Goal: Obtain resource: Download file/media

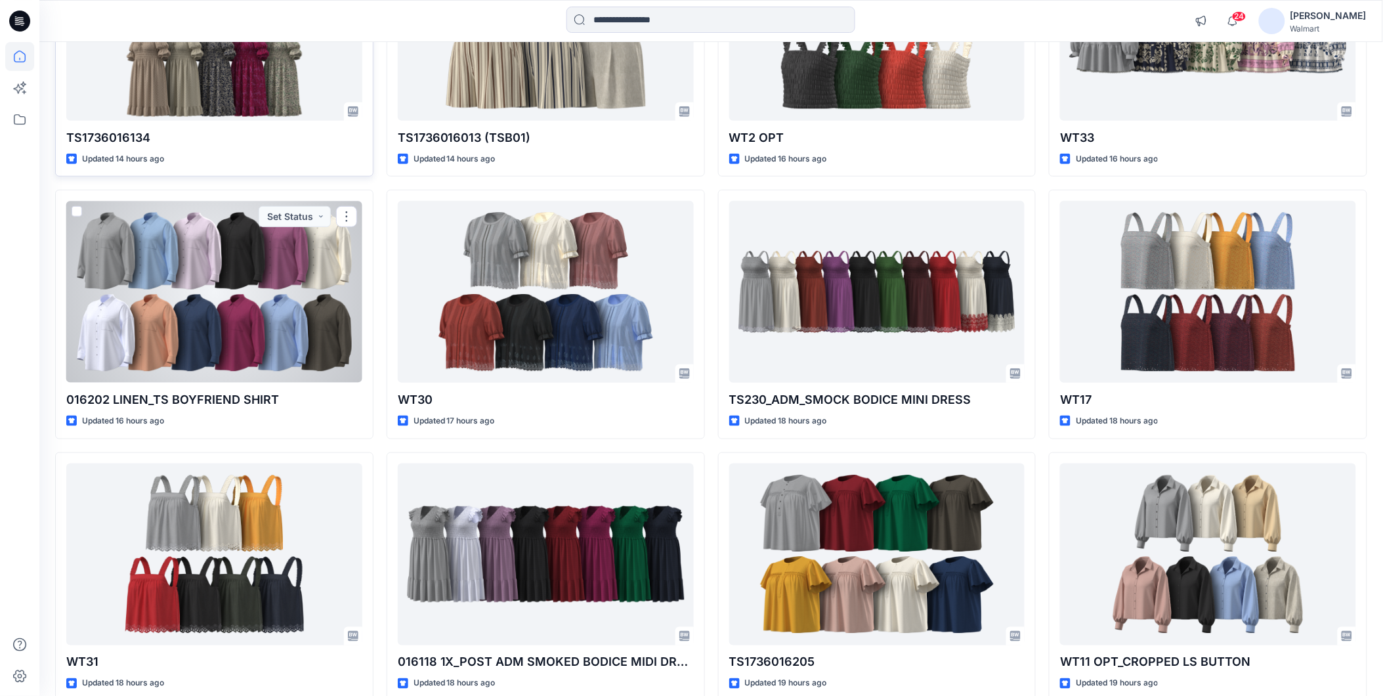
scroll to position [106, 0]
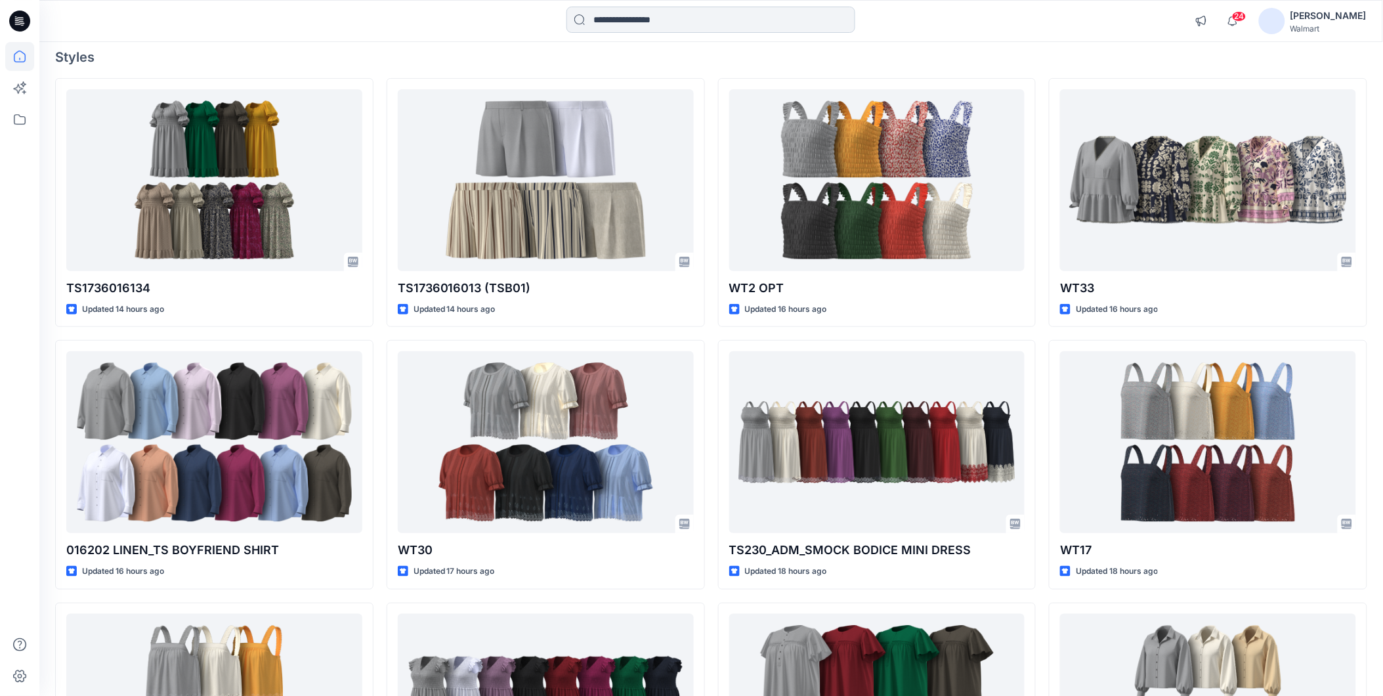
click at [613, 22] on input at bounding box center [710, 20] width 289 height 26
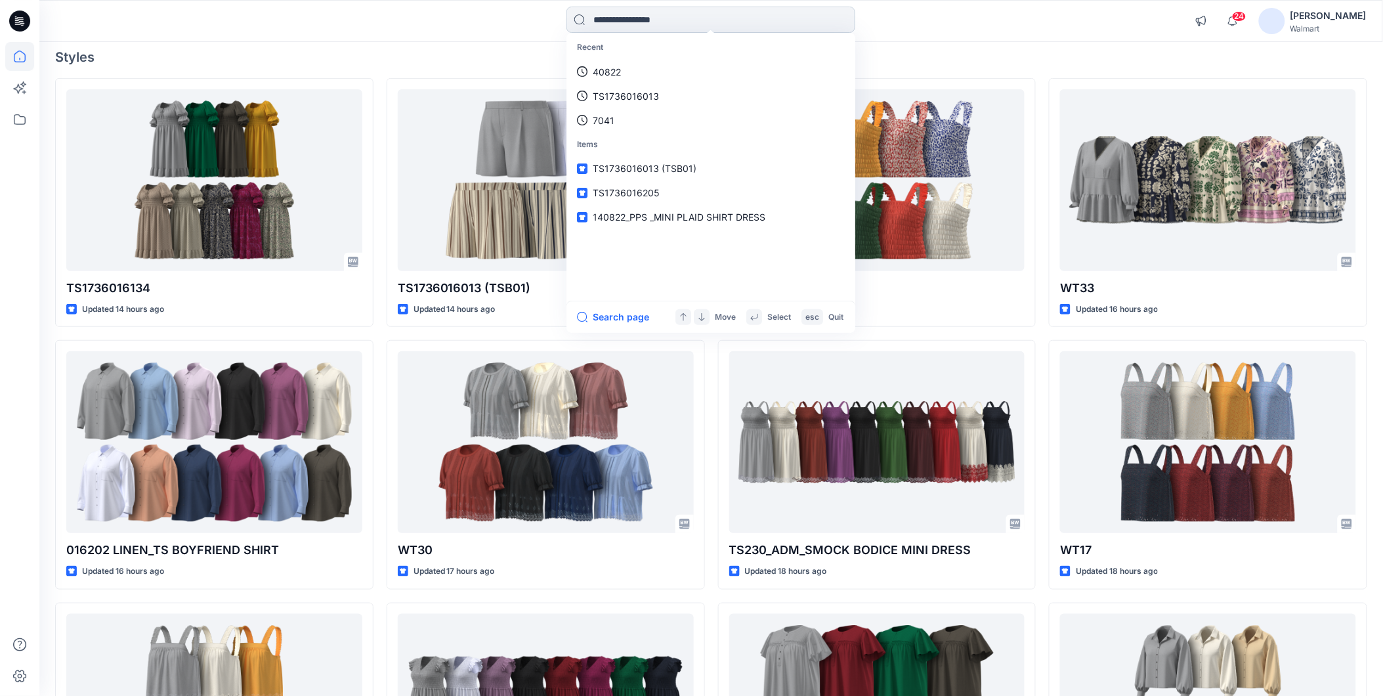
click at [620, 16] on input at bounding box center [710, 20] width 289 height 26
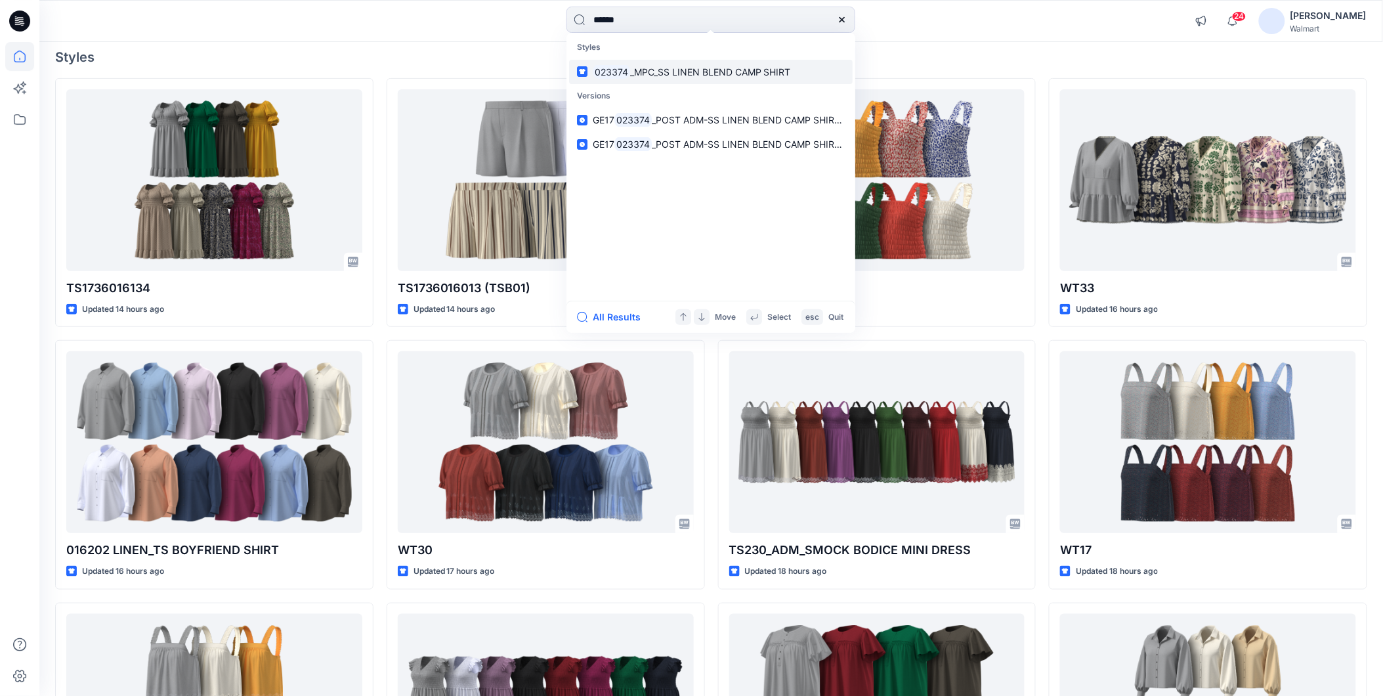
type input "******"
click at [673, 66] on span "_MPC_SS LINEN BLEND CAMP SHIRT" at bounding box center [710, 71] width 161 height 11
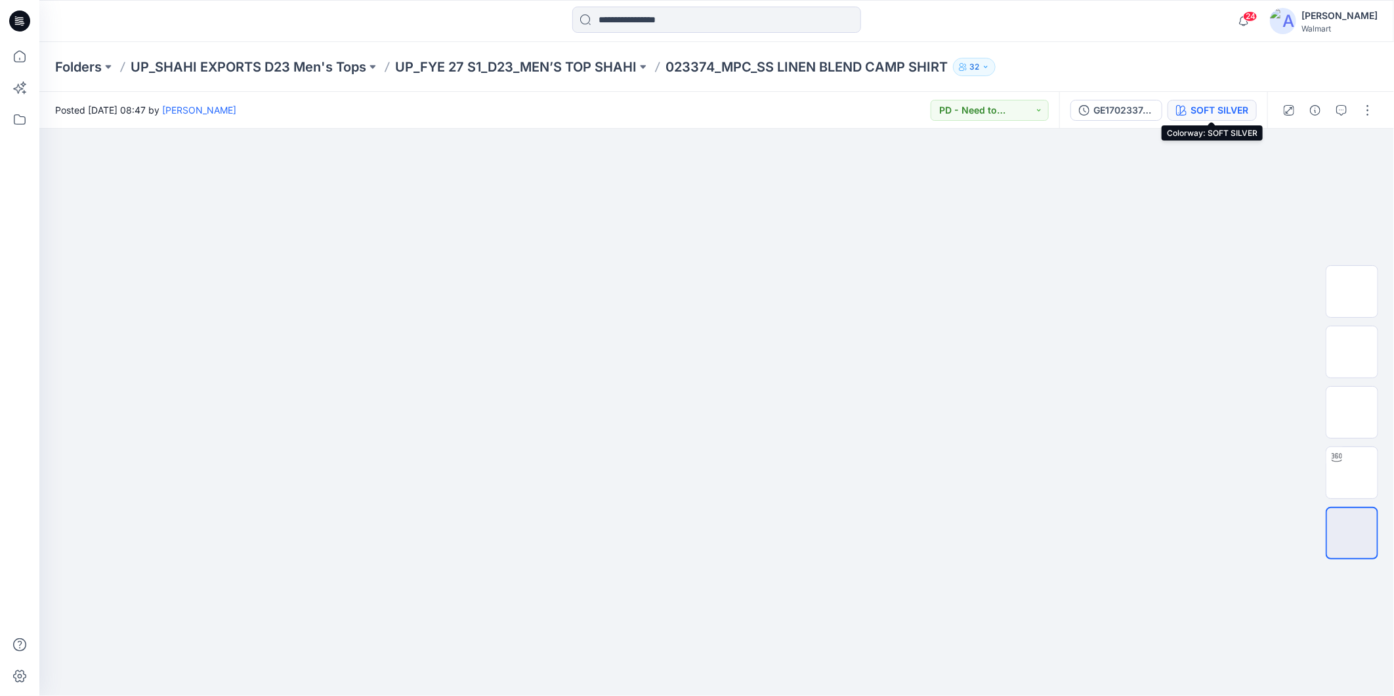
click at [1210, 108] on div "SOFT SILVER" at bounding box center [1219, 110] width 58 height 14
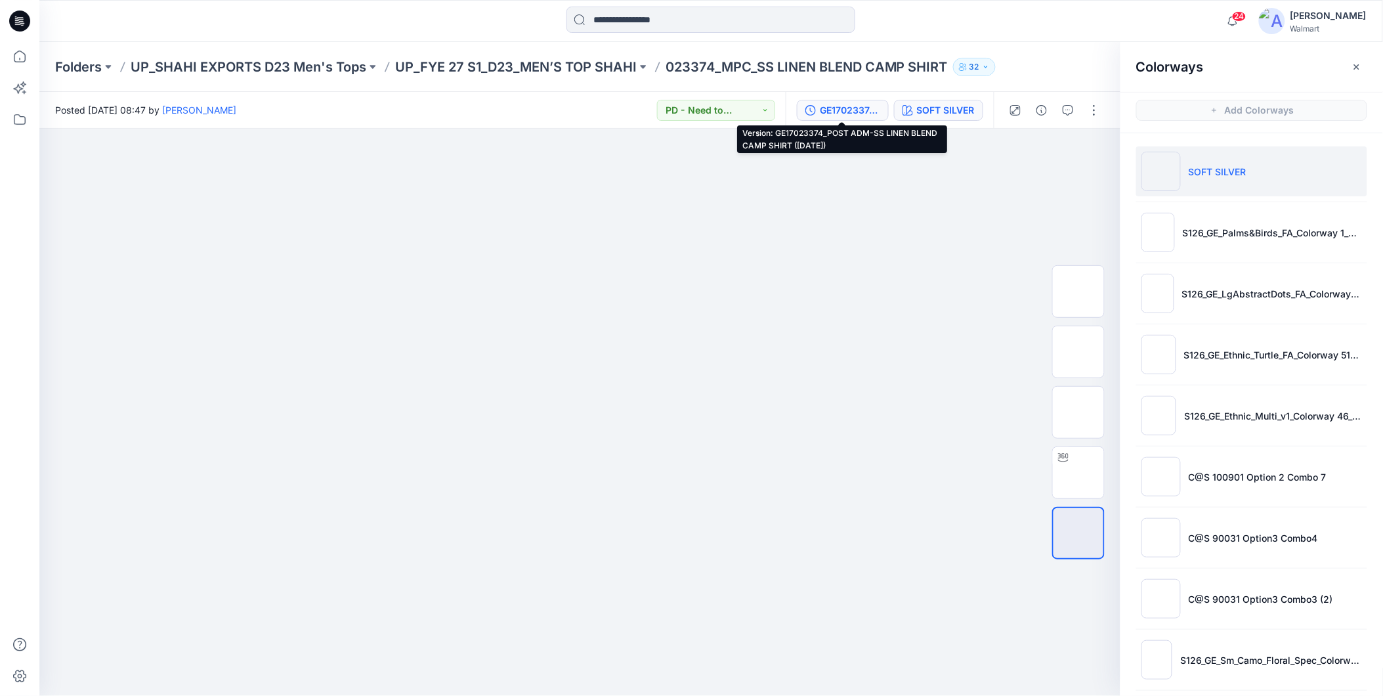
click at [843, 112] on div "GE17023374_POST ADM-SS LINEN BLEND CAMP SHIRT ([DATE])" at bounding box center [850, 110] width 60 height 14
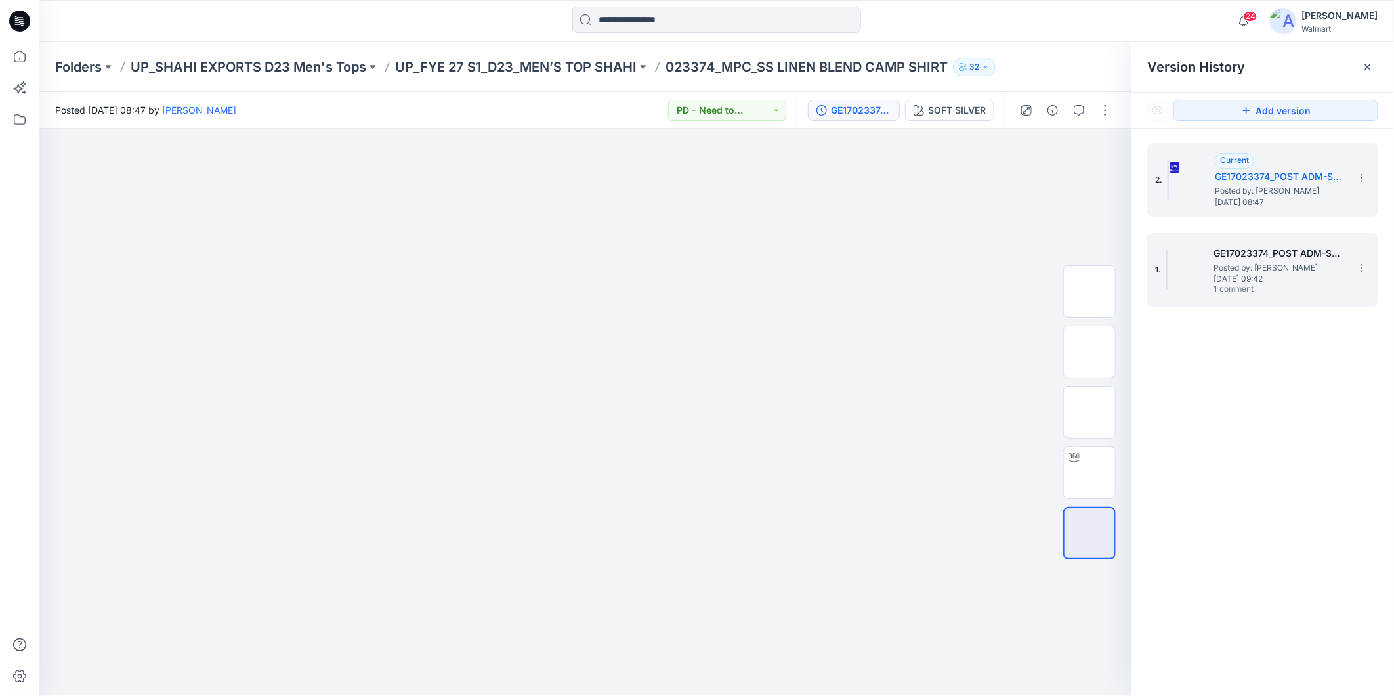
click at [1250, 253] on h5 "GE17023374_POST ADM-SS LINEN BLEND CAMP SHIRT ([DATE])" at bounding box center [1278, 253] width 131 height 16
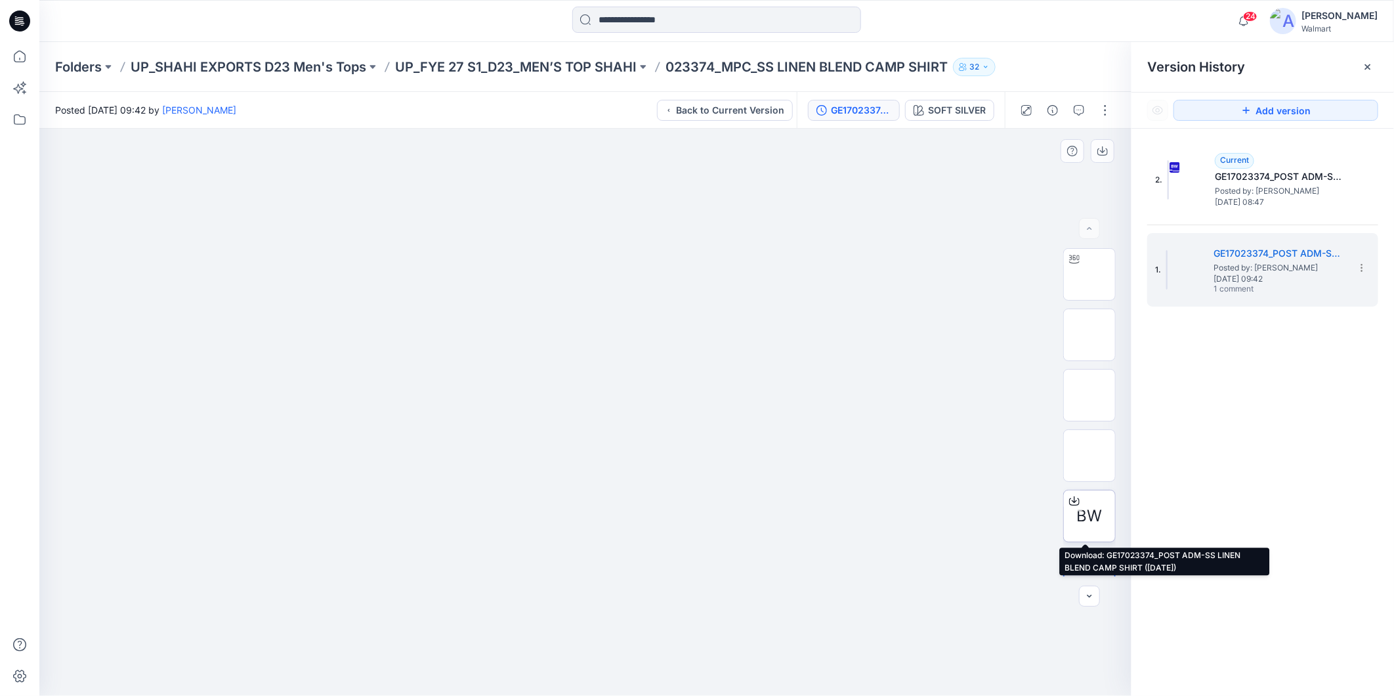
click at [1078, 510] on div at bounding box center [1074, 500] width 21 height 21
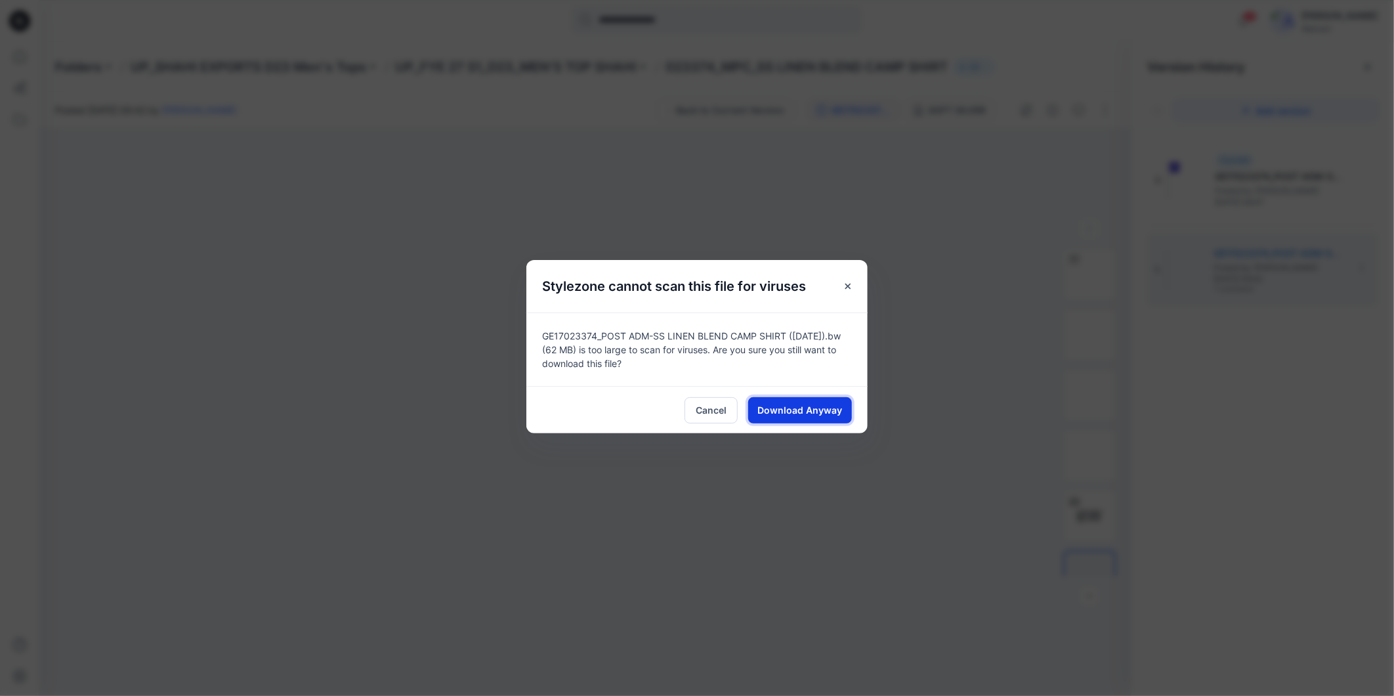
click at [811, 411] on span "Download Anyway" at bounding box center [800, 410] width 85 height 14
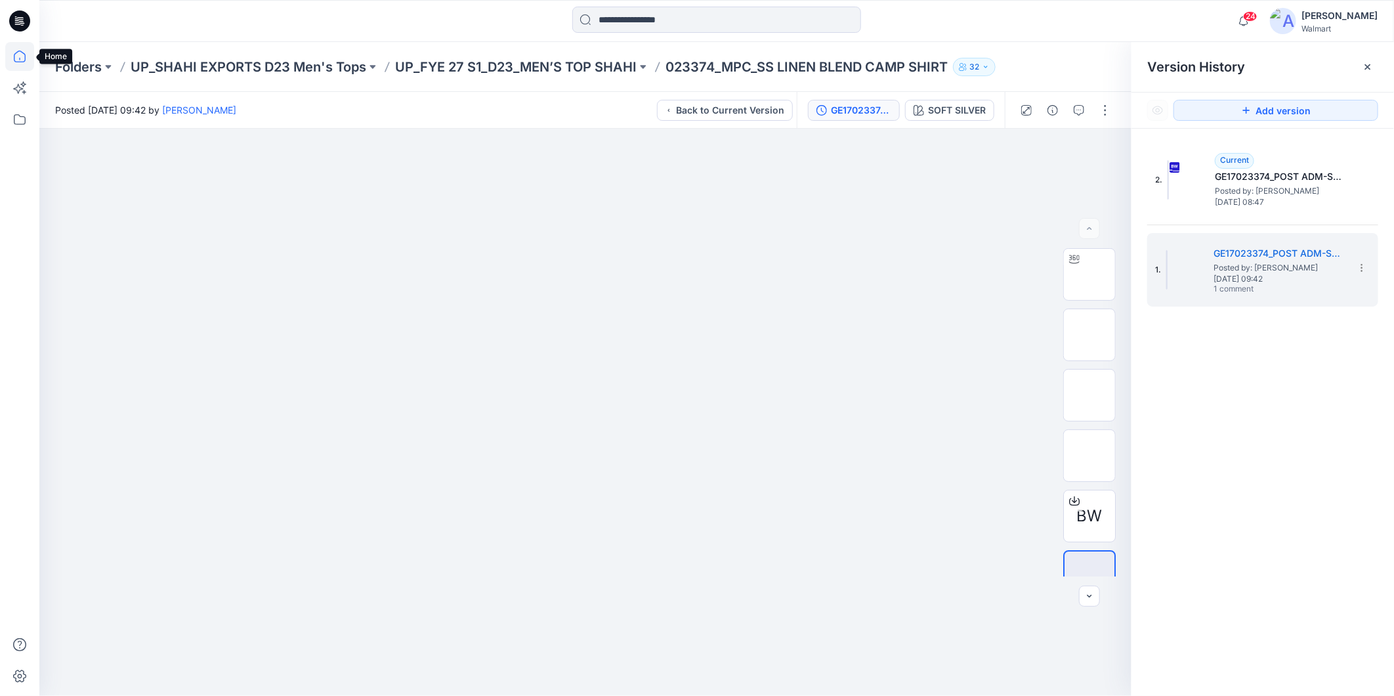
click at [26, 58] on icon at bounding box center [19, 56] width 29 height 29
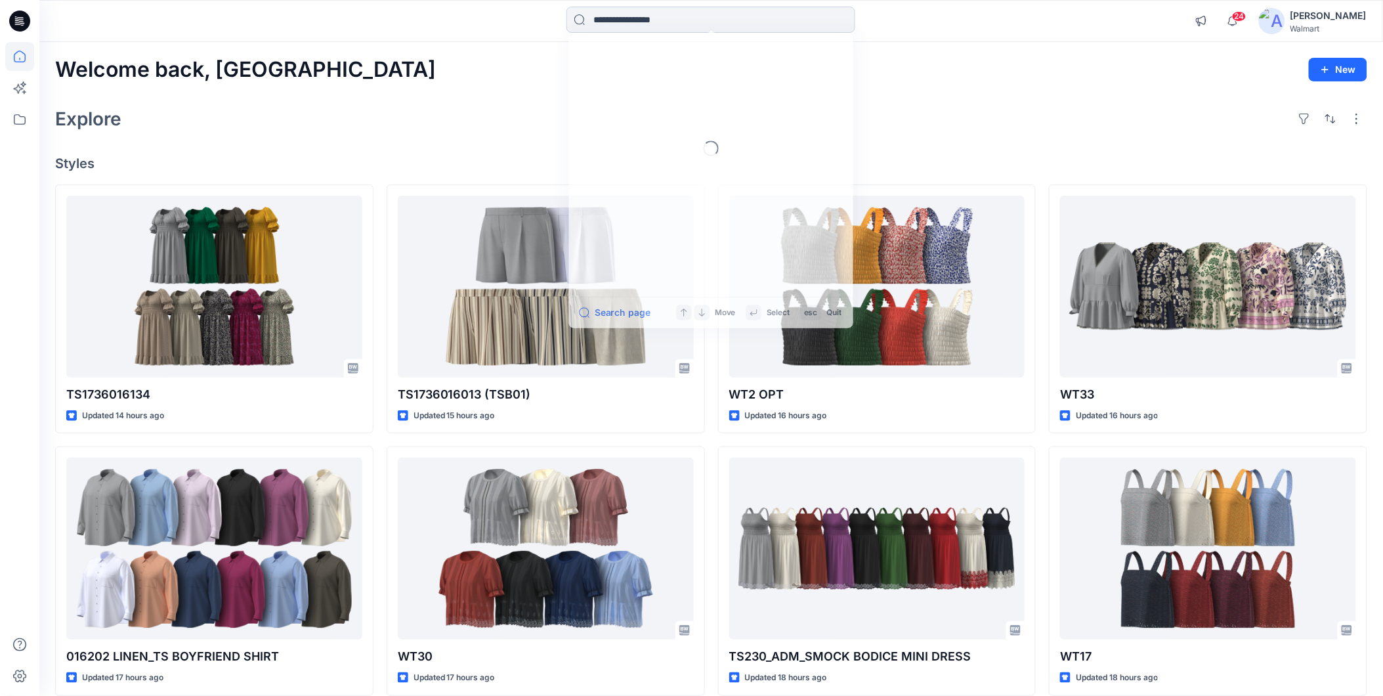
click at [612, 21] on input at bounding box center [710, 20] width 289 height 26
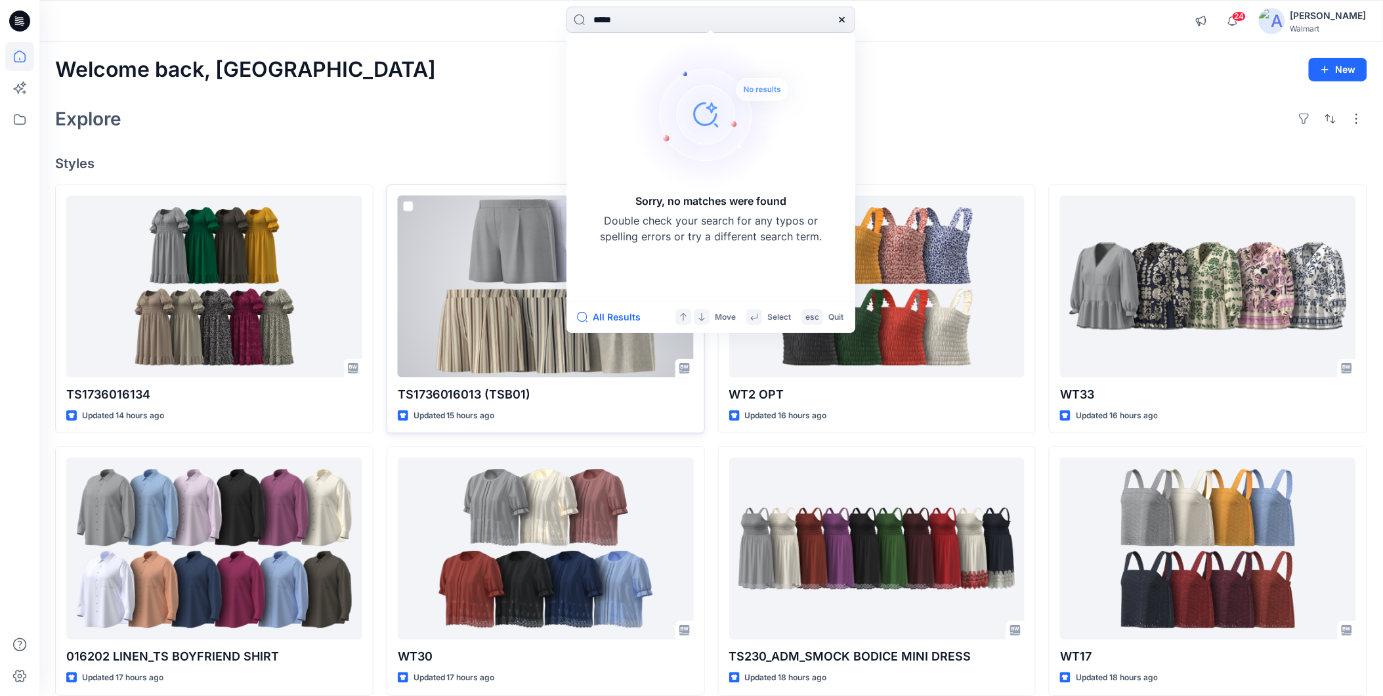
type input "*****"
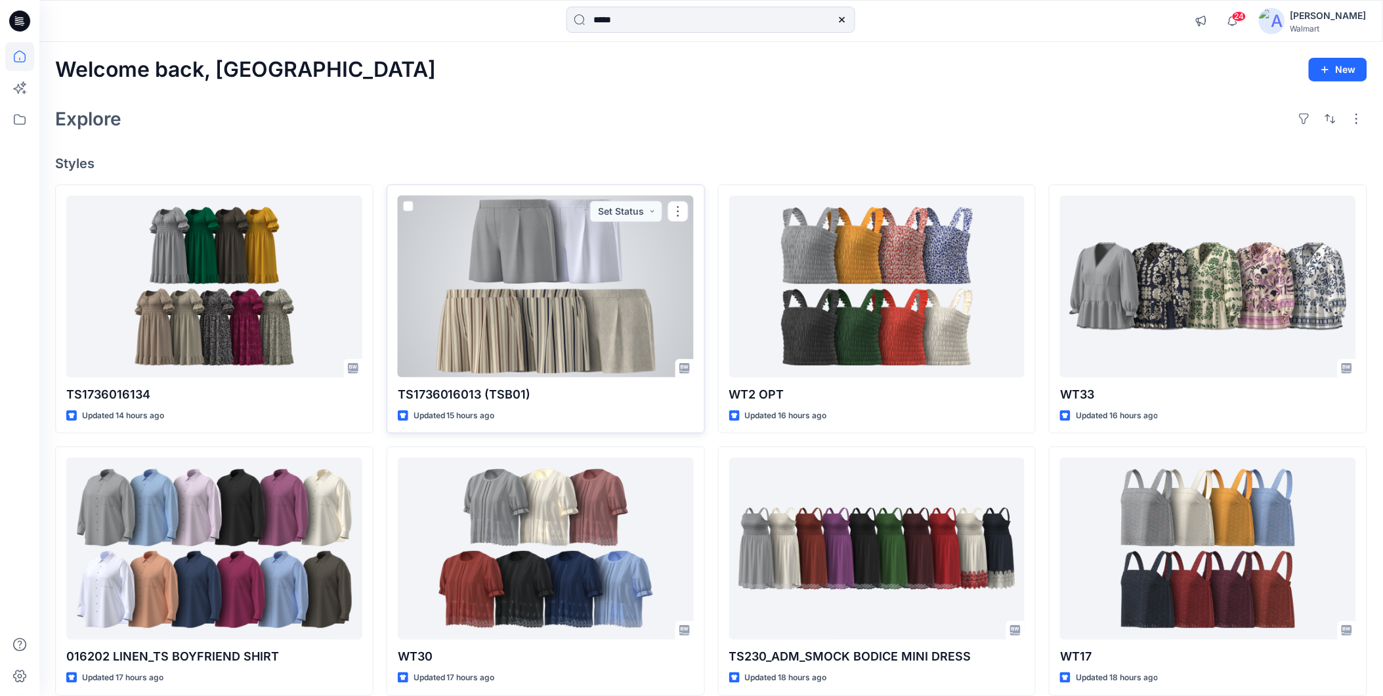
click at [474, 278] on div at bounding box center [546, 287] width 296 height 182
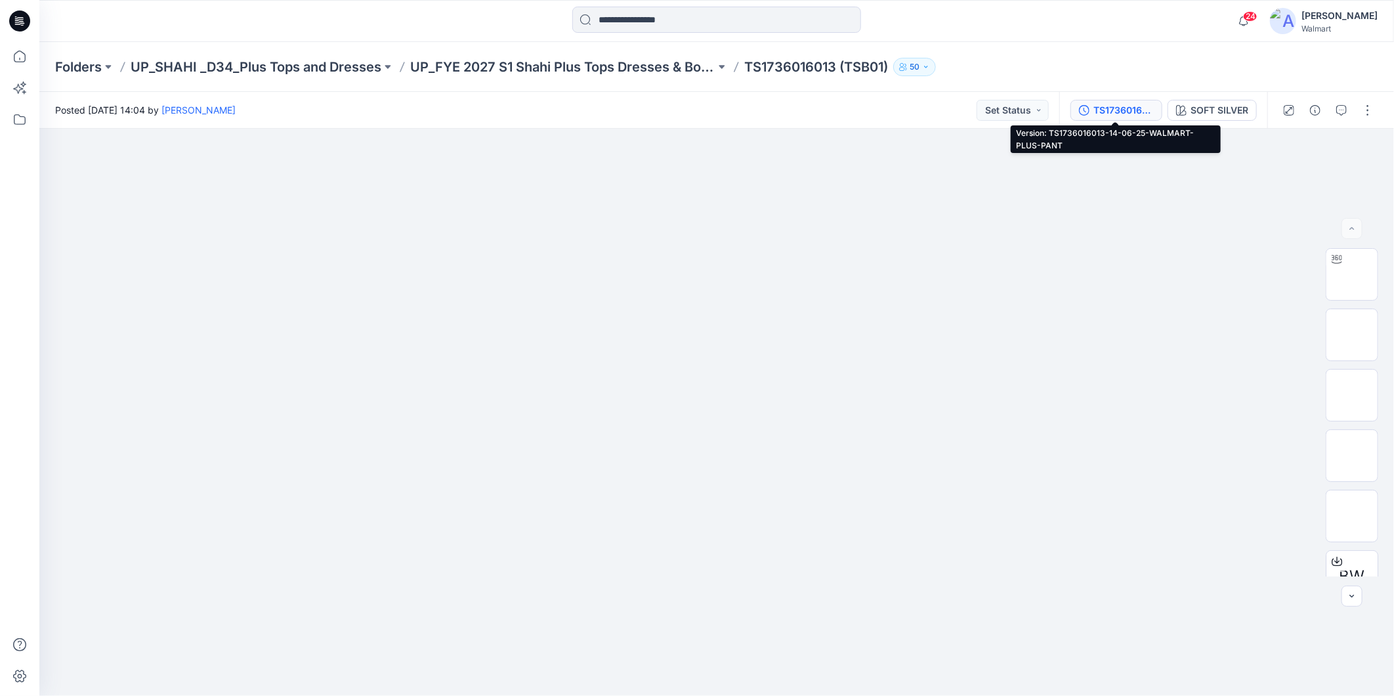
click at [1129, 110] on div "TS1736016013-14-06-25-WALMART-PLUS-PANT" at bounding box center [1123, 110] width 60 height 14
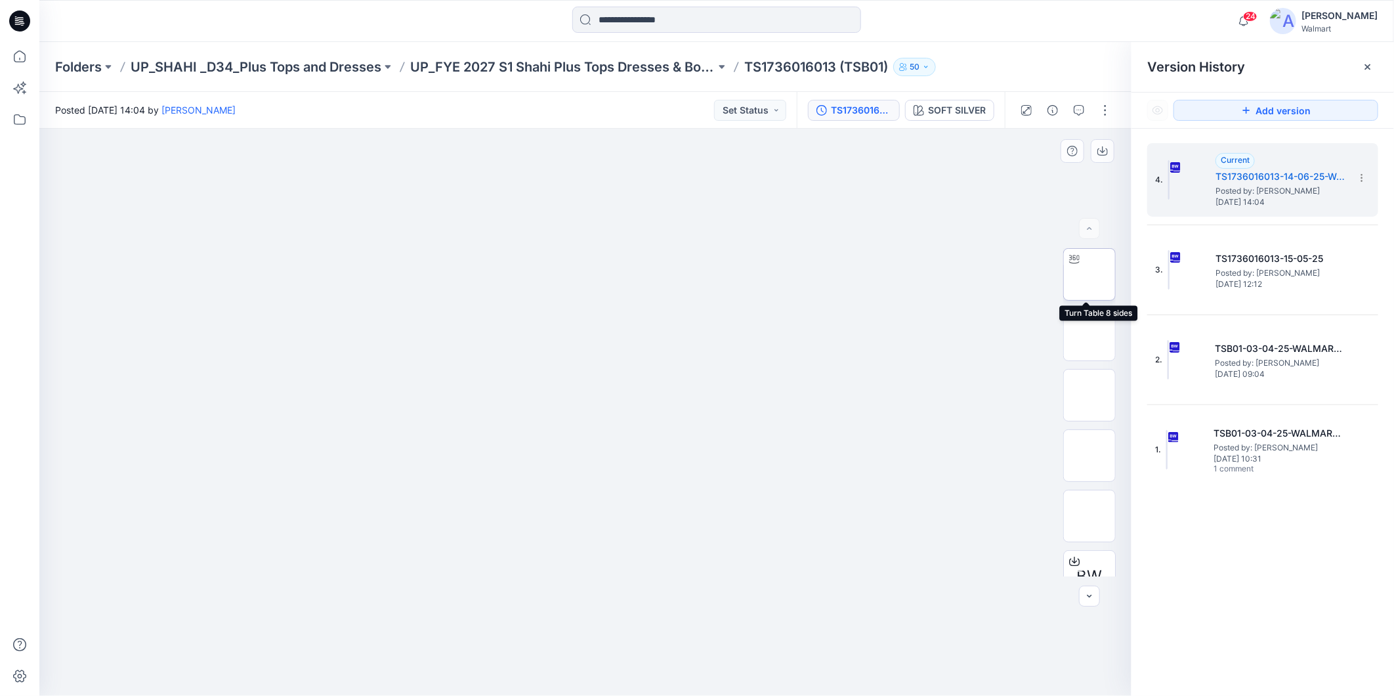
click at [1089, 274] on img at bounding box center [1089, 274] width 0 height 0
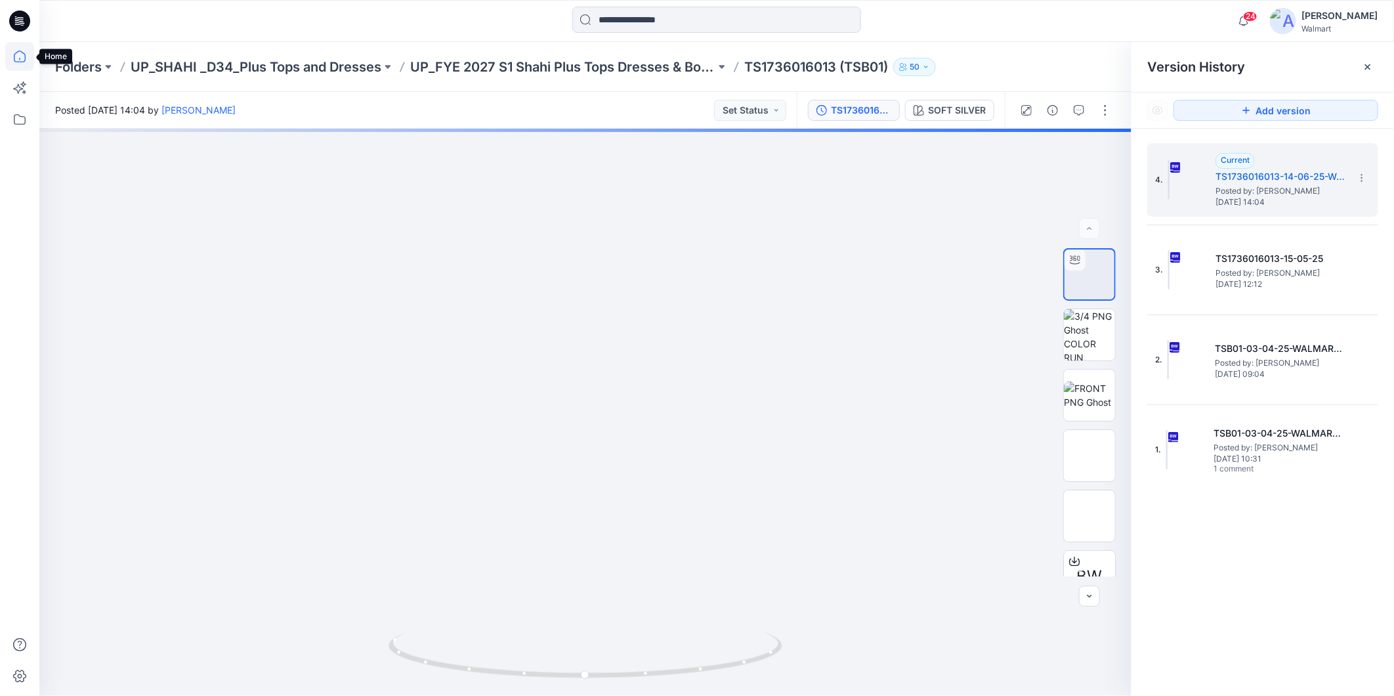
click at [16, 56] on icon at bounding box center [19, 56] width 29 height 29
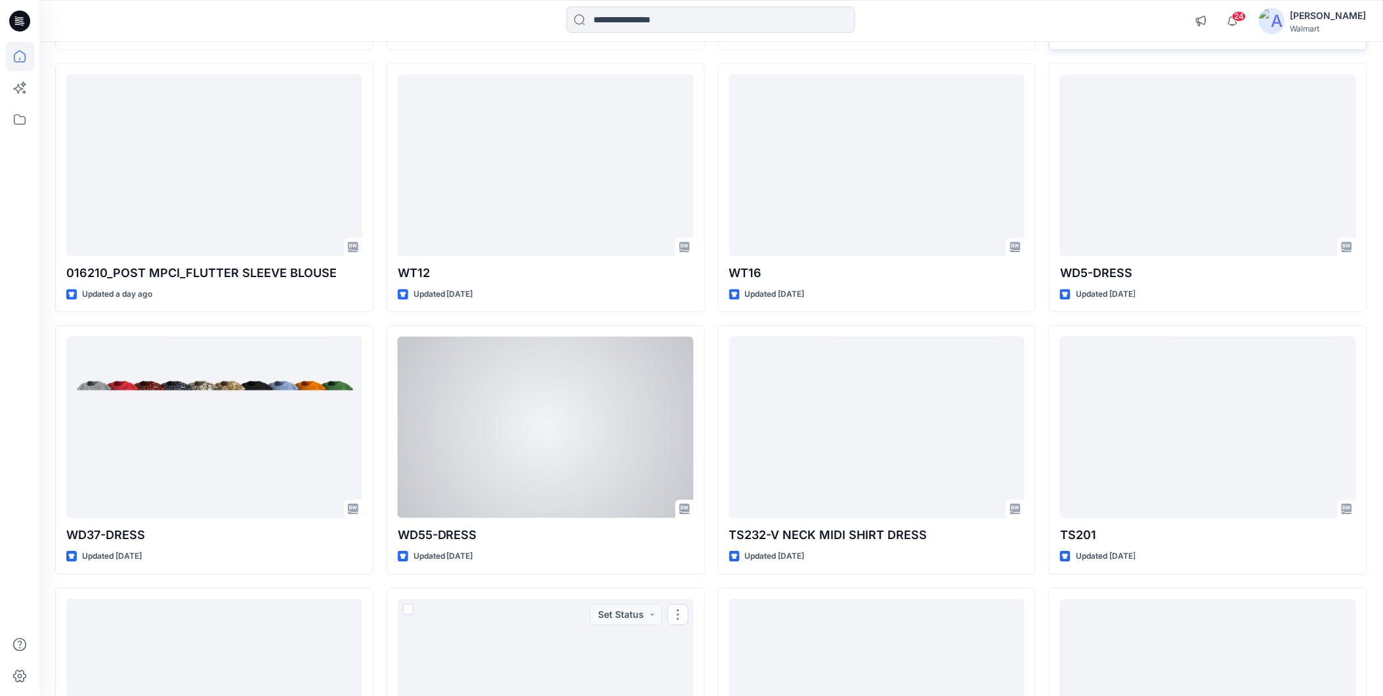
scroll to position [950, 0]
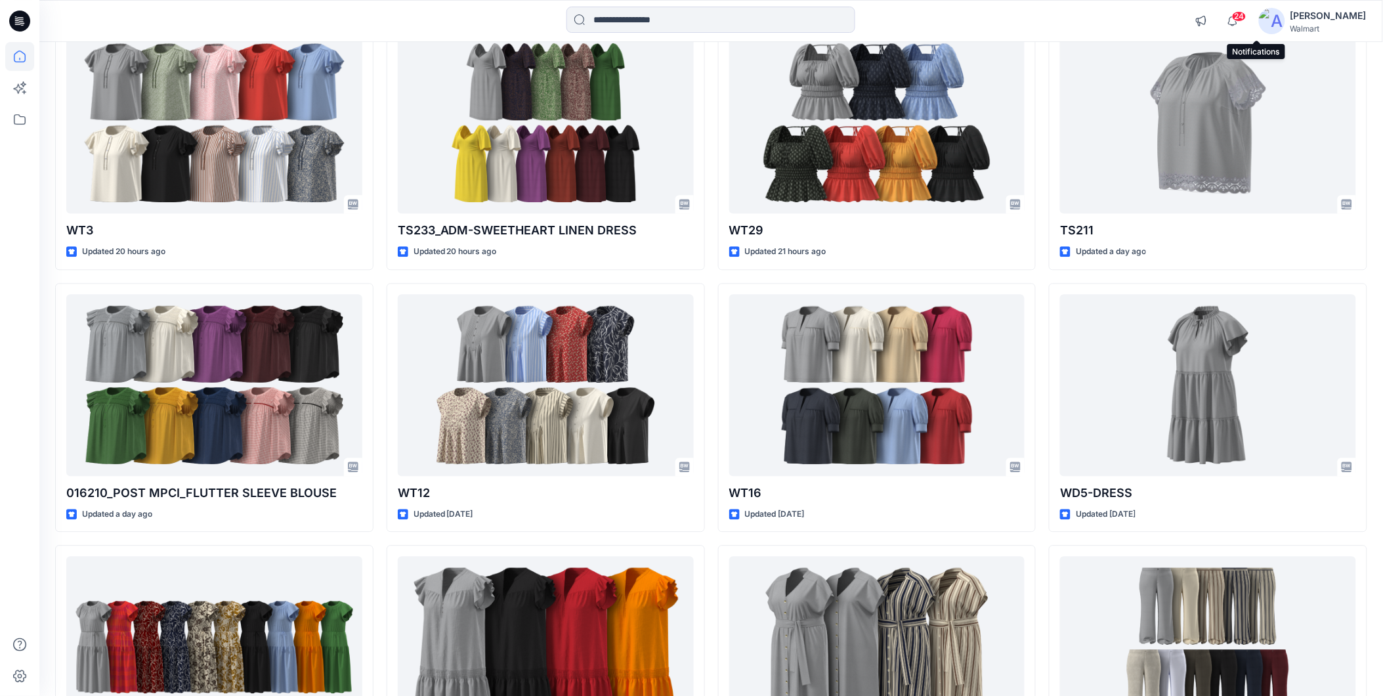
click at [1246, 18] on span "24" at bounding box center [1239, 16] width 14 height 11
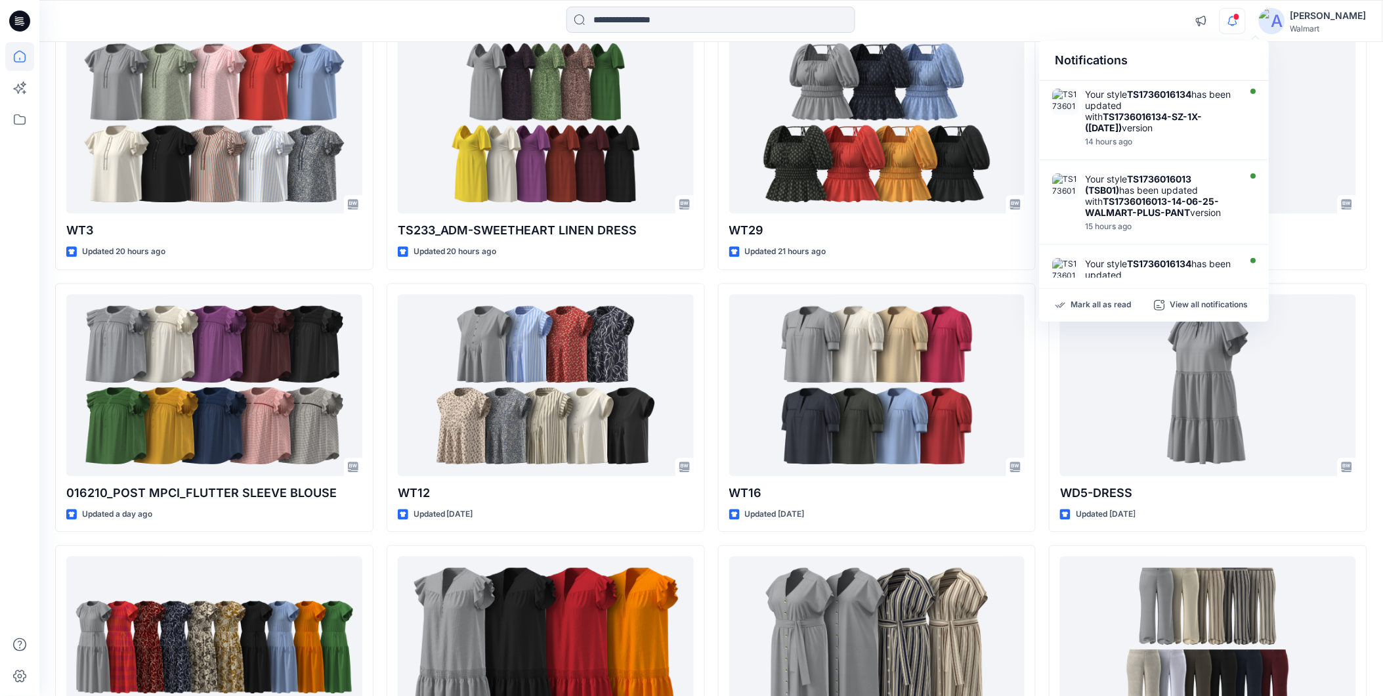
click at [1336, 18] on div "[PERSON_NAME]" at bounding box center [1328, 16] width 76 height 16
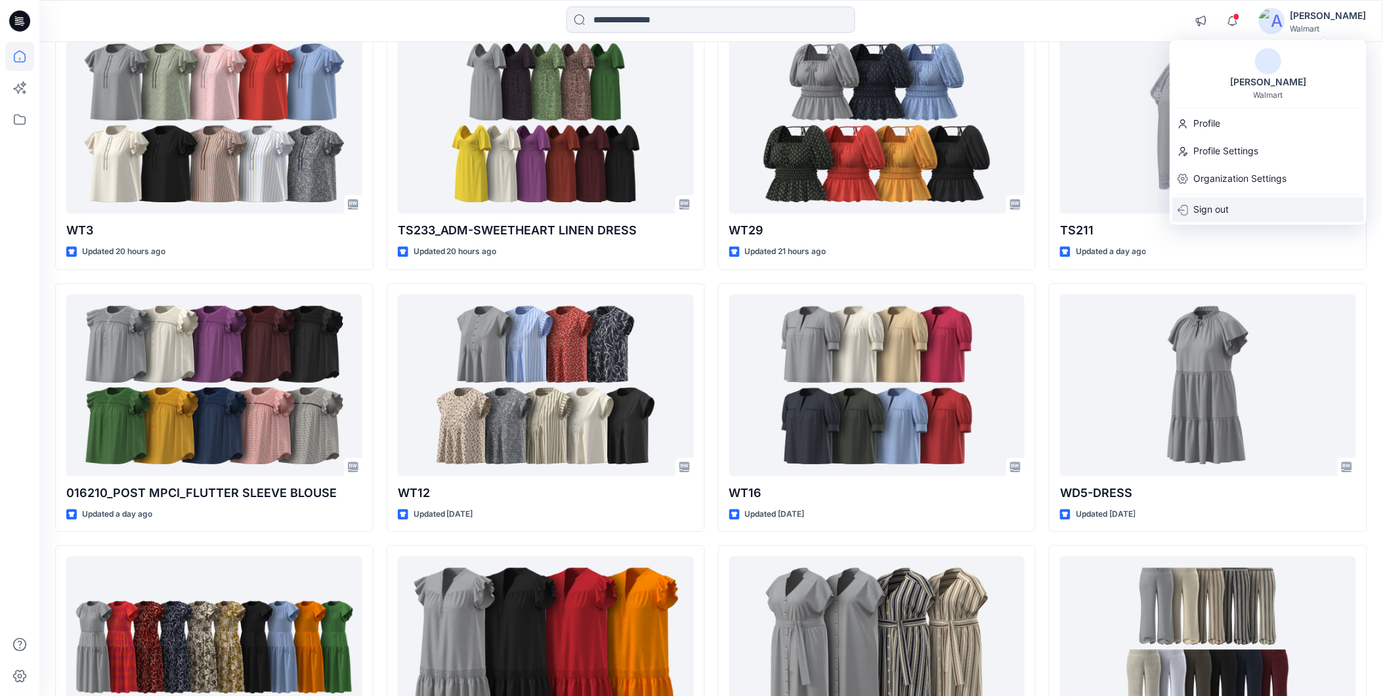
click at [1211, 211] on p "Sign out" at bounding box center [1210, 209] width 35 height 25
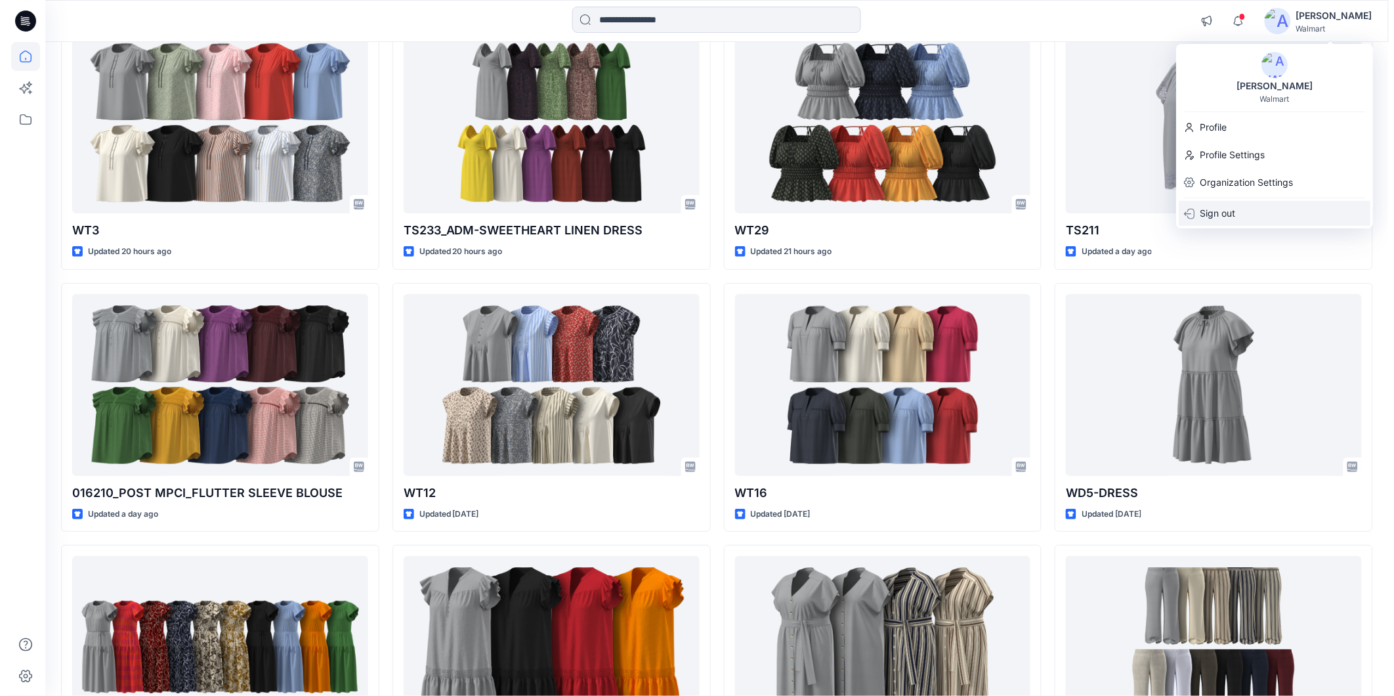
scroll to position [954, 0]
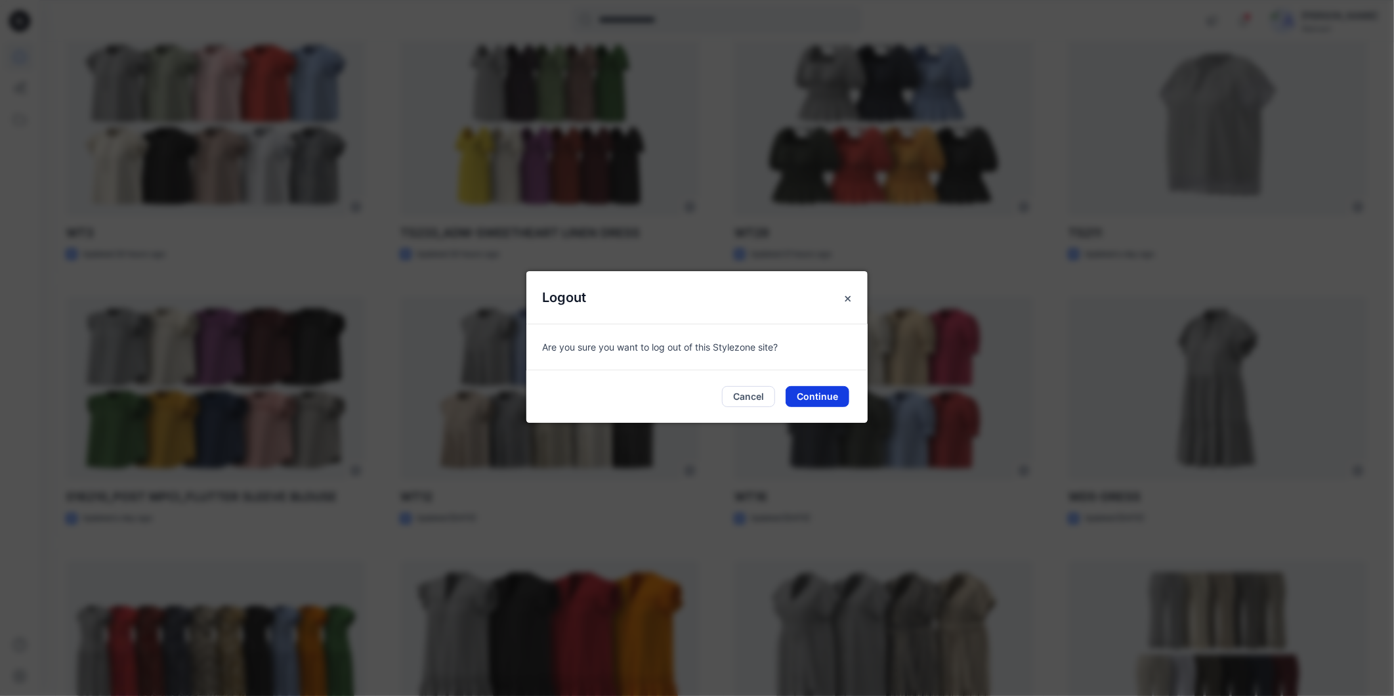
click at [816, 395] on button "Continue" at bounding box center [818, 396] width 64 height 21
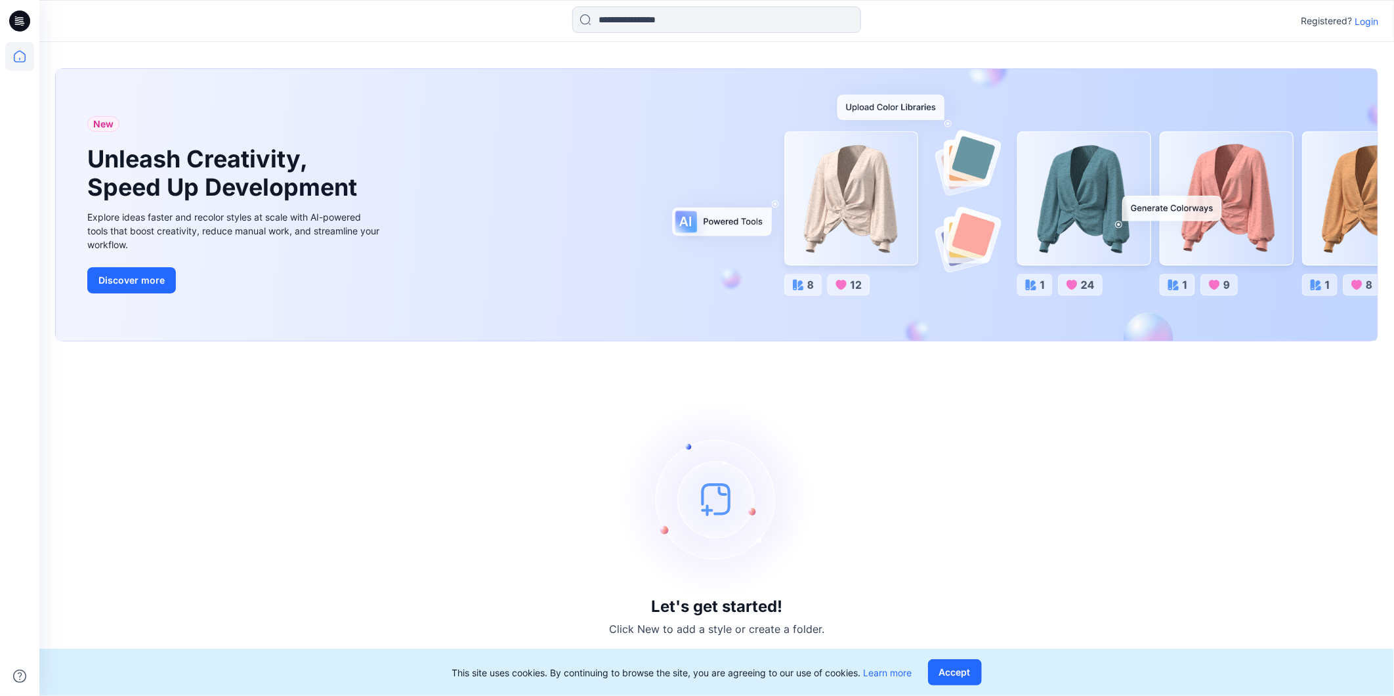
click at [1362, 23] on p "Login" at bounding box center [1367, 21] width 24 height 14
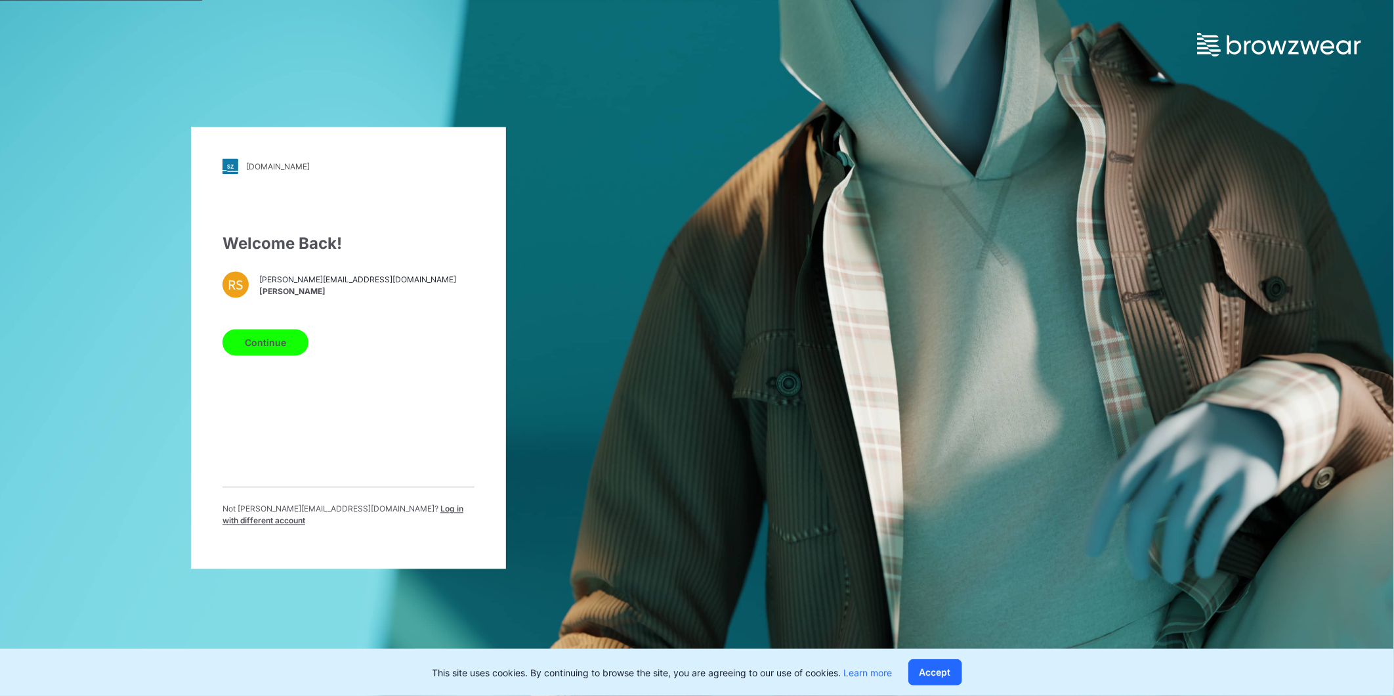
click at [383, 504] on div "Not rahul.singh@shahi.co.in ? Log in with different account" at bounding box center [348, 512] width 252 height 51
click at [383, 510] on span "Log in with different account" at bounding box center [342, 515] width 241 height 22
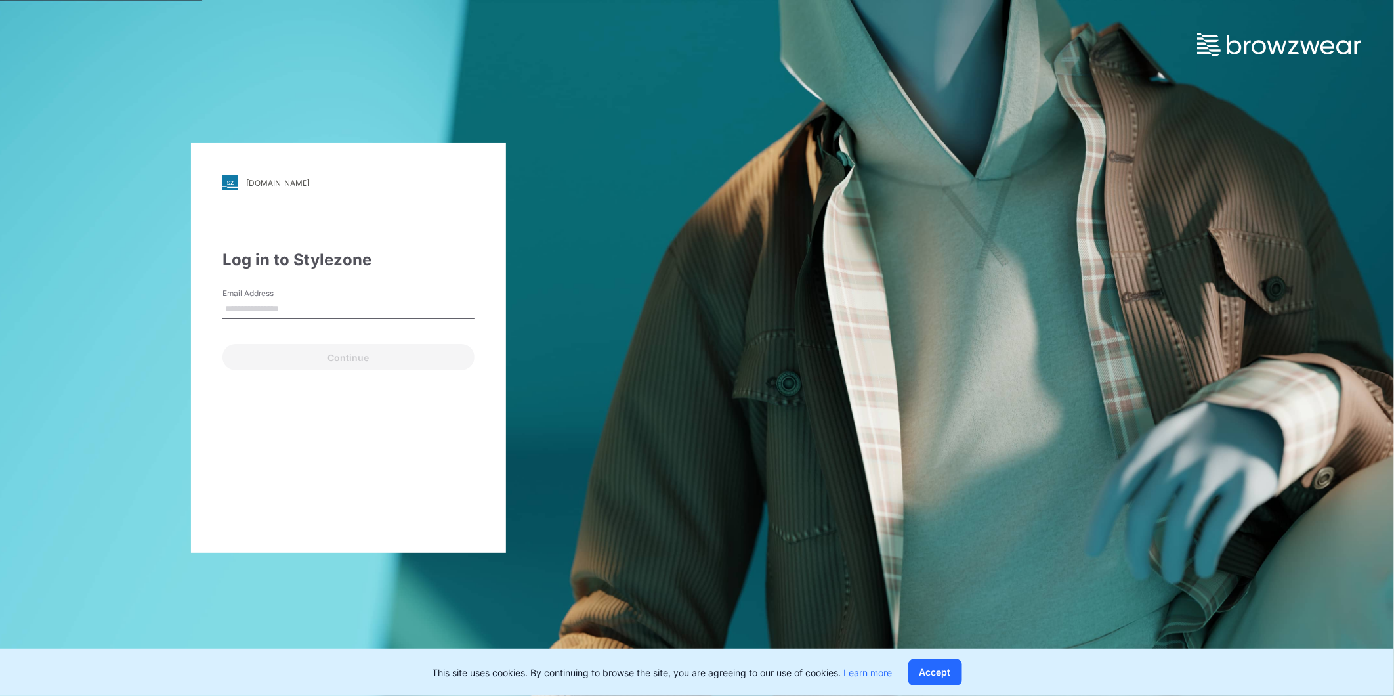
click at [298, 299] on input "Email Address" at bounding box center [348, 309] width 252 height 20
type input "**********"
click at [271, 363] on button "Continue" at bounding box center [348, 357] width 252 height 26
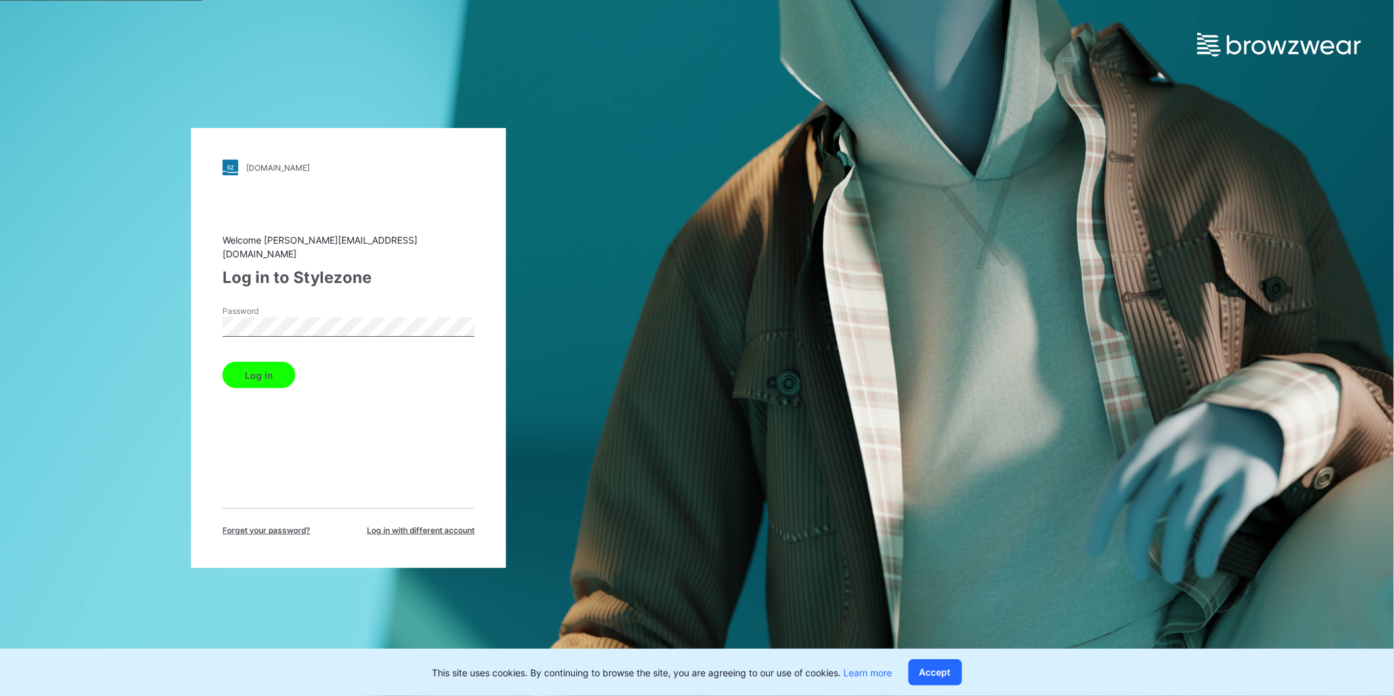
click at [233, 369] on button "Log in" at bounding box center [258, 375] width 73 height 26
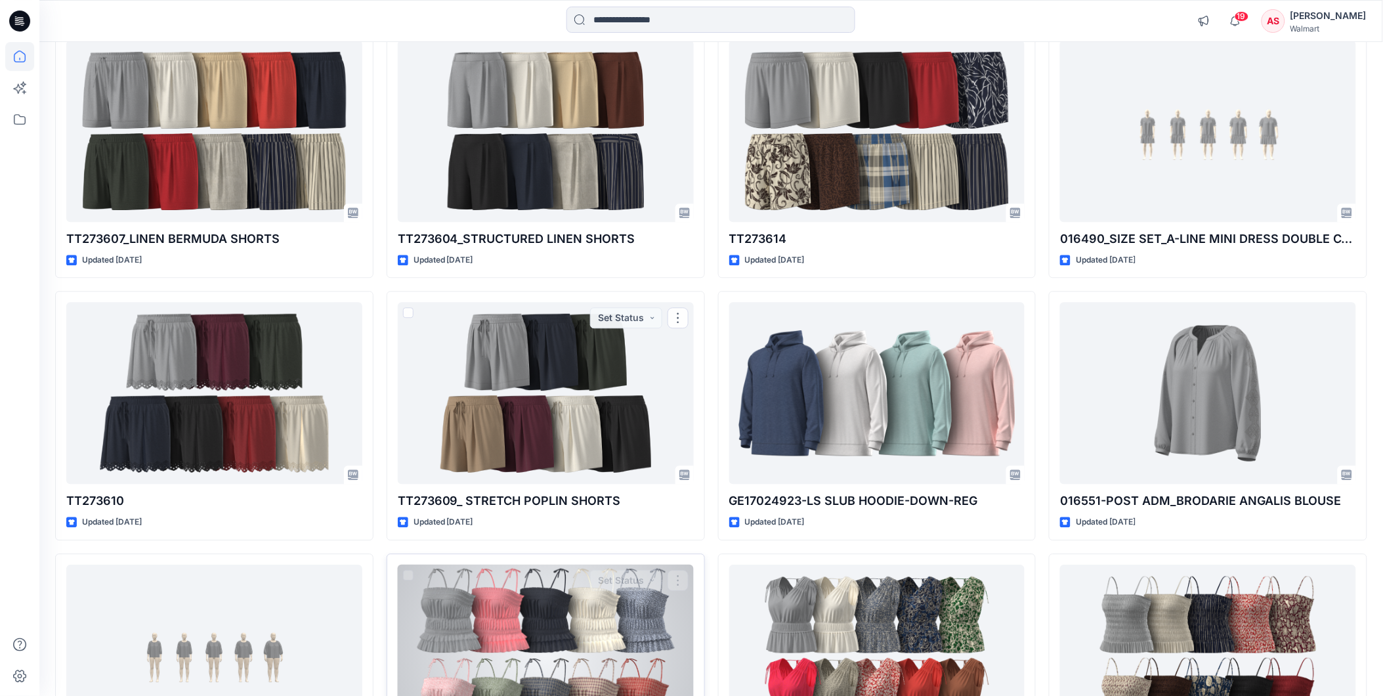
scroll to position [2904, 0]
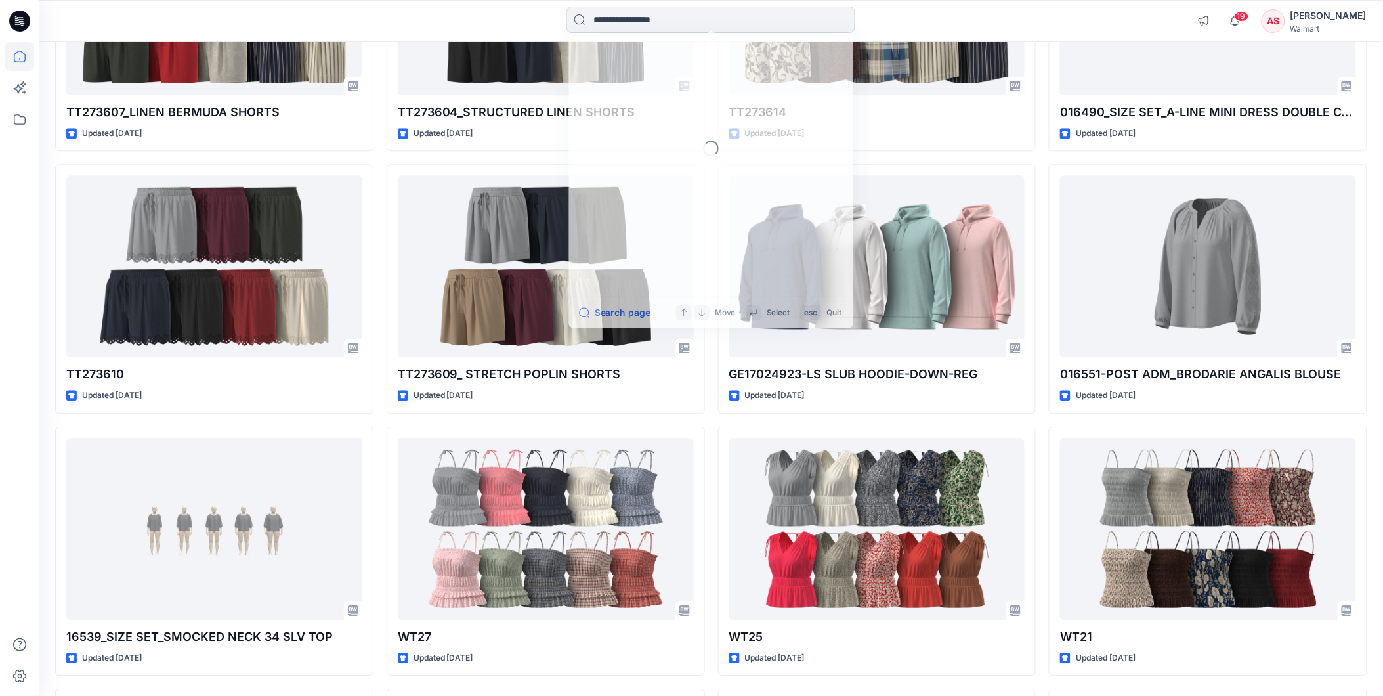
click at [639, 20] on input at bounding box center [710, 20] width 289 height 26
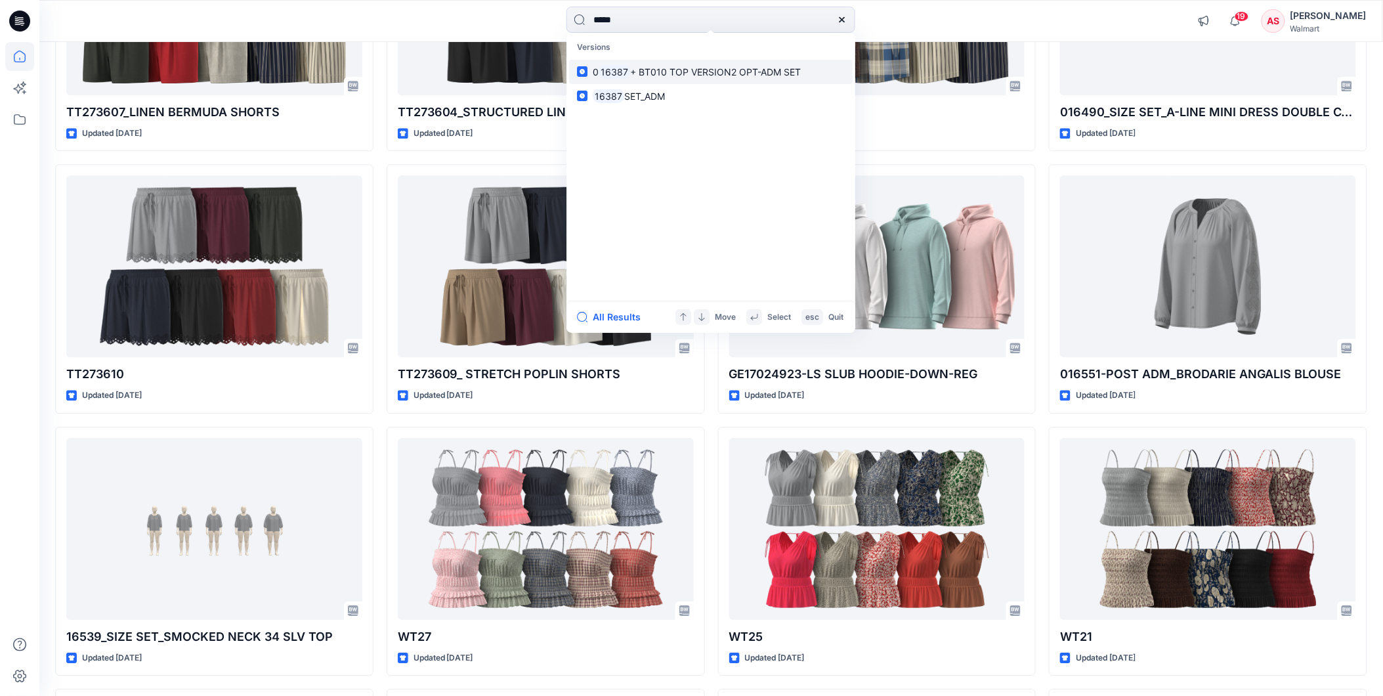
type input "*****"
click at [693, 70] on span "+ BT010 TOP VERSION2 OPT-ADM SET" at bounding box center [715, 71] width 171 height 11
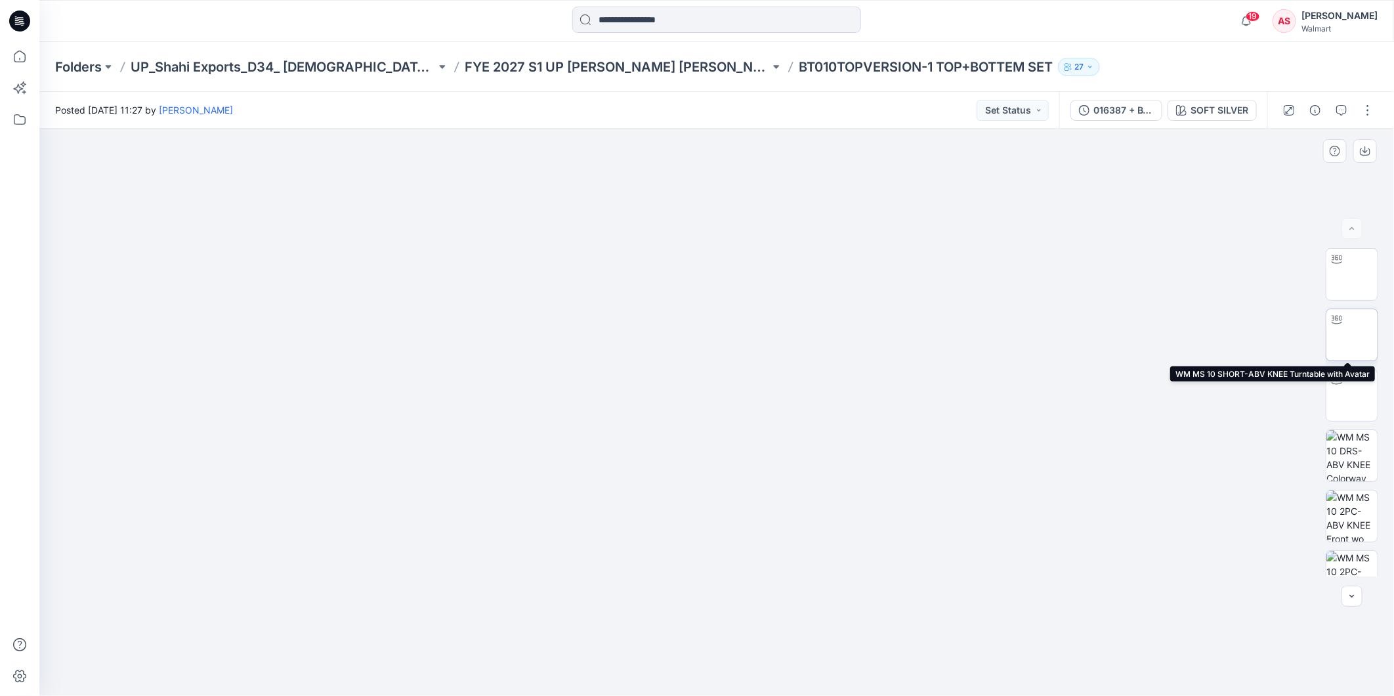
click at [1352, 335] on img at bounding box center [1352, 335] width 0 height 0
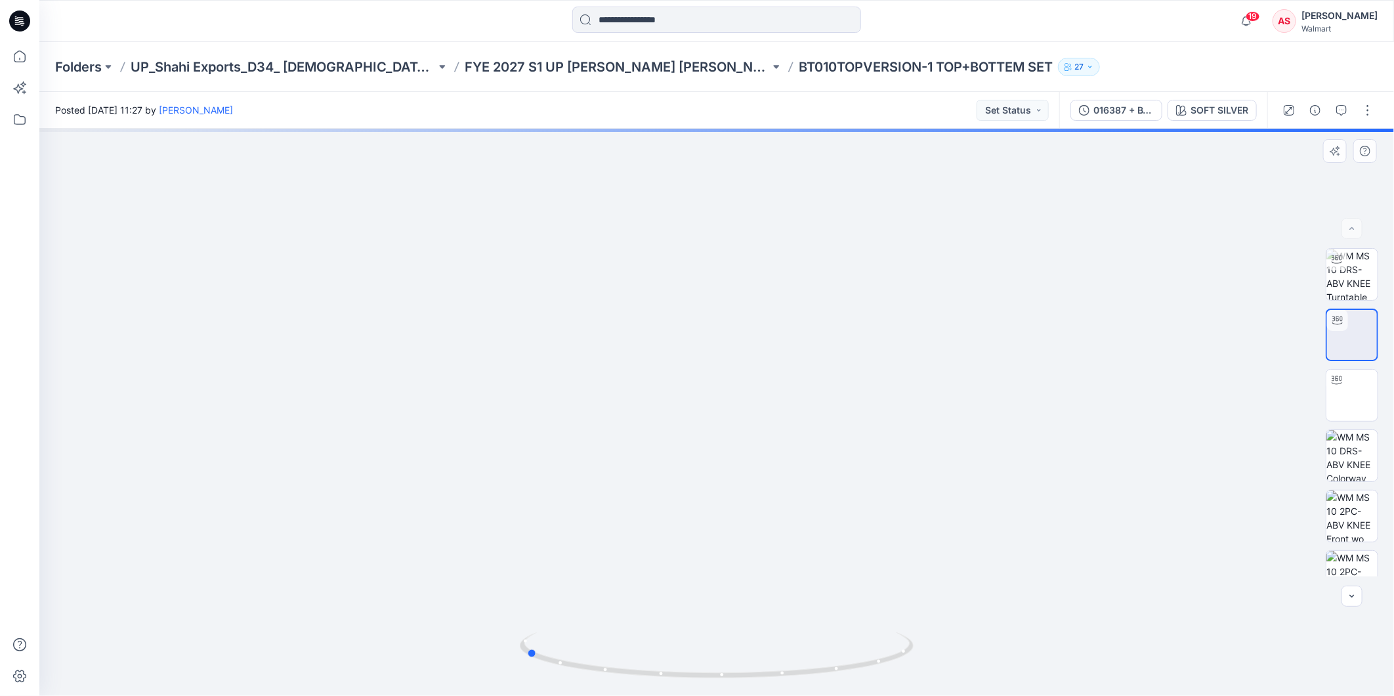
drag, startPoint x: 873, startPoint y: 662, endPoint x: 1076, endPoint y: 652, distance: 203.0
click at [1076, 652] on div at bounding box center [716, 412] width 1355 height 567
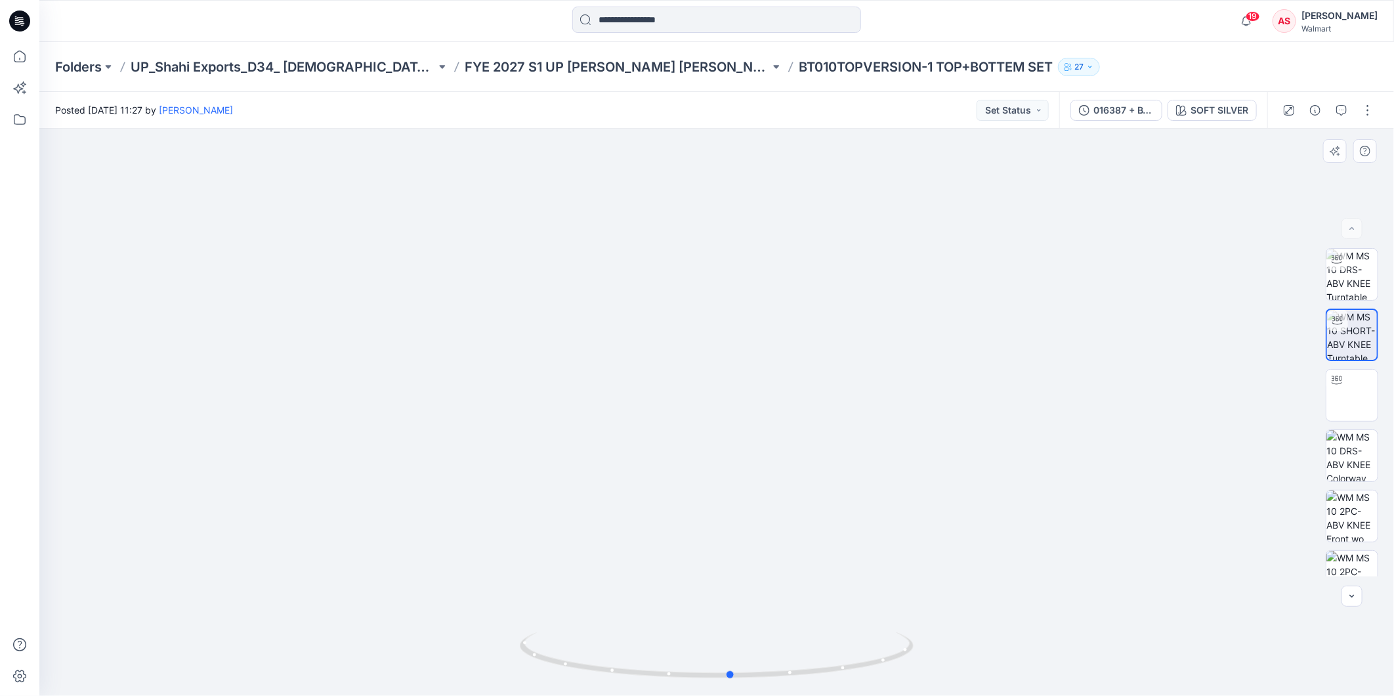
drag, startPoint x: 884, startPoint y: 667, endPoint x: 1229, endPoint y: 576, distance: 356.6
click at [1091, 663] on div at bounding box center [716, 412] width 1355 height 567
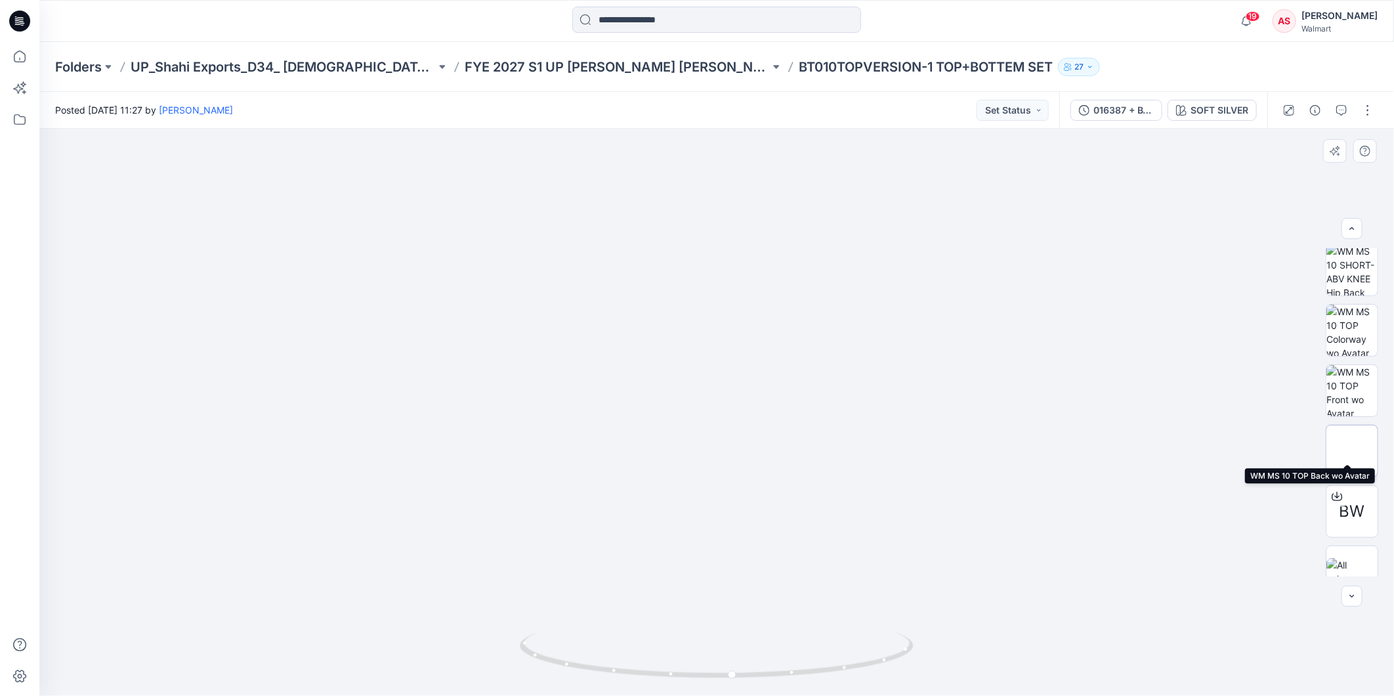
scroll to position [569, 0]
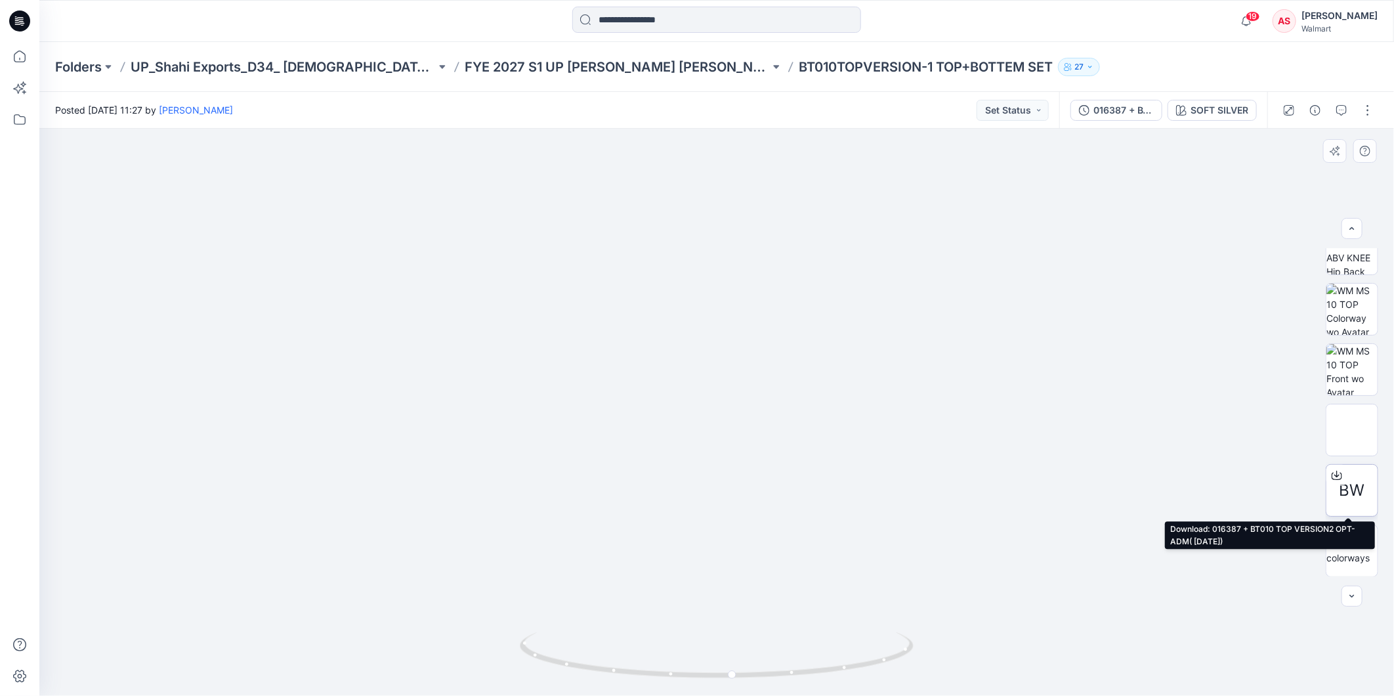
click at [1348, 489] on span "BW" at bounding box center [1352, 490] width 26 height 24
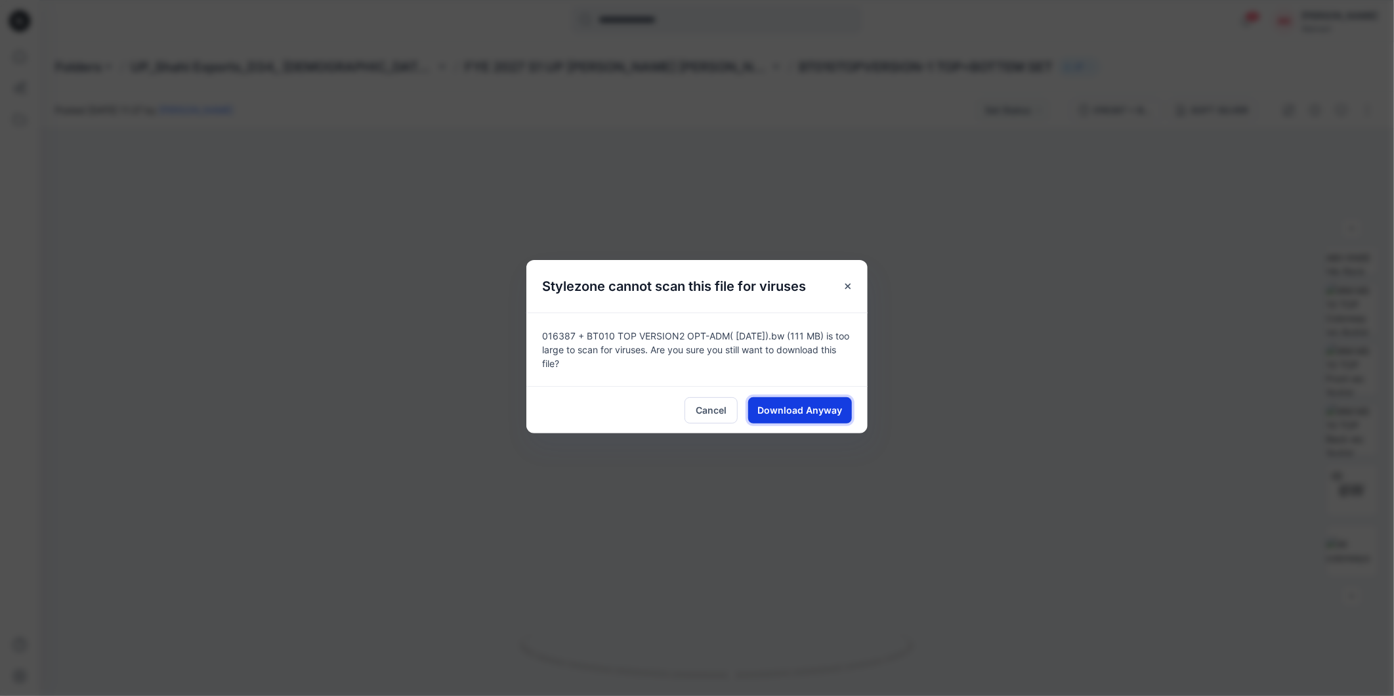
click at [803, 410] on span "Download Anyway" at bounding box center [800, 410] width 85 height 14
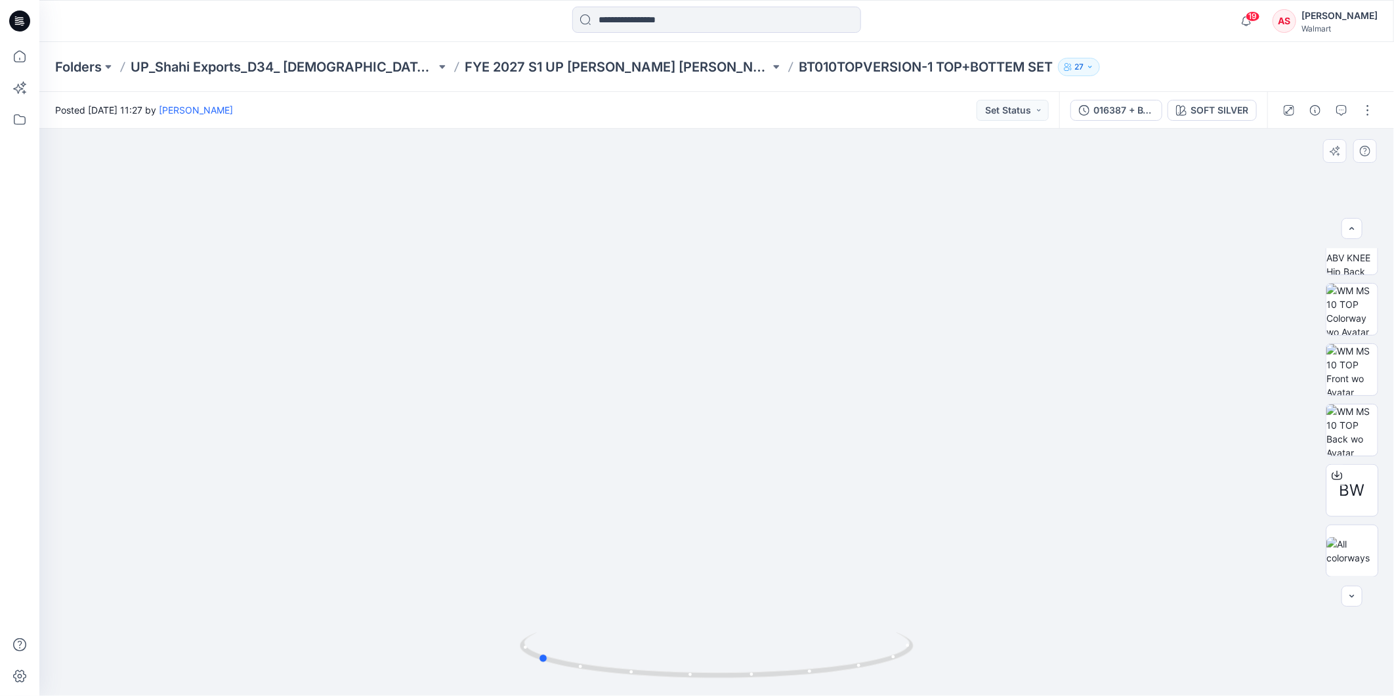
drag, startPoint x: 803, startPoint y: 673, endPoint x: 1001, endPoint y: 593, distance: 213.8
click at [1001, 593] on div at bounding box center [716, 412] width 1355 height 567
drag, startPoint x: 1000, startPoint y: 593, endPoint x: 1146, endPoint y: 595, distance: 146.4
click at [1146, 595] on img at bounding box center [717, 278] width 1105 height 833
drag, startPoint x: 810, startPoint y: 669, endPoint x: 1036, endPoint y: 432, distance: 327.3
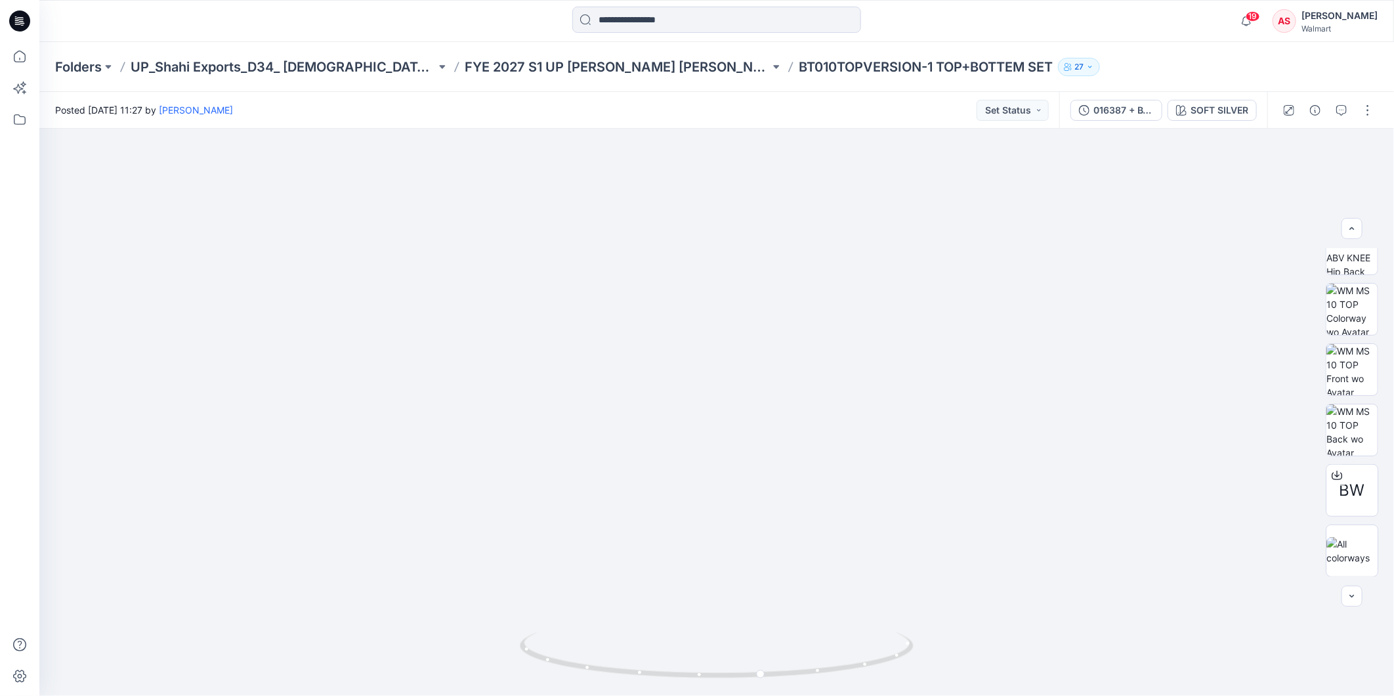
drag, startPoint x: 765, startPoint y: 681, endPoint x: 1321, endPoint y: 585, distance: 564.8
click at [1313, 635] on div at bounding box center [716, 412] width 1355 height 567
click at [1112, 108] on div "016387 + BT010 TOP VERSION2 OPT-ADM SET" at bounding box center [1123, 110] width 60 height 14
